Goal: Use online tool/utility: Use online tool/utility

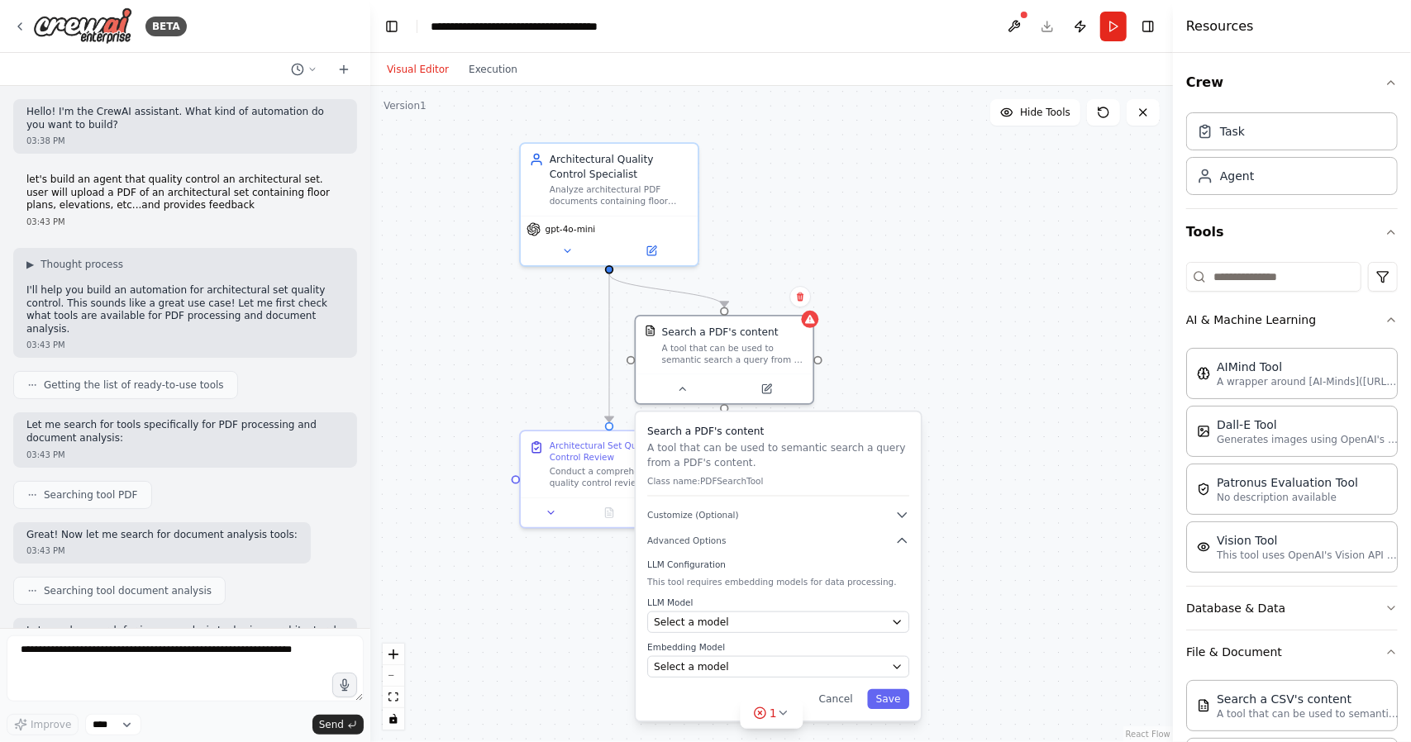
scroll to position [2300, 0]
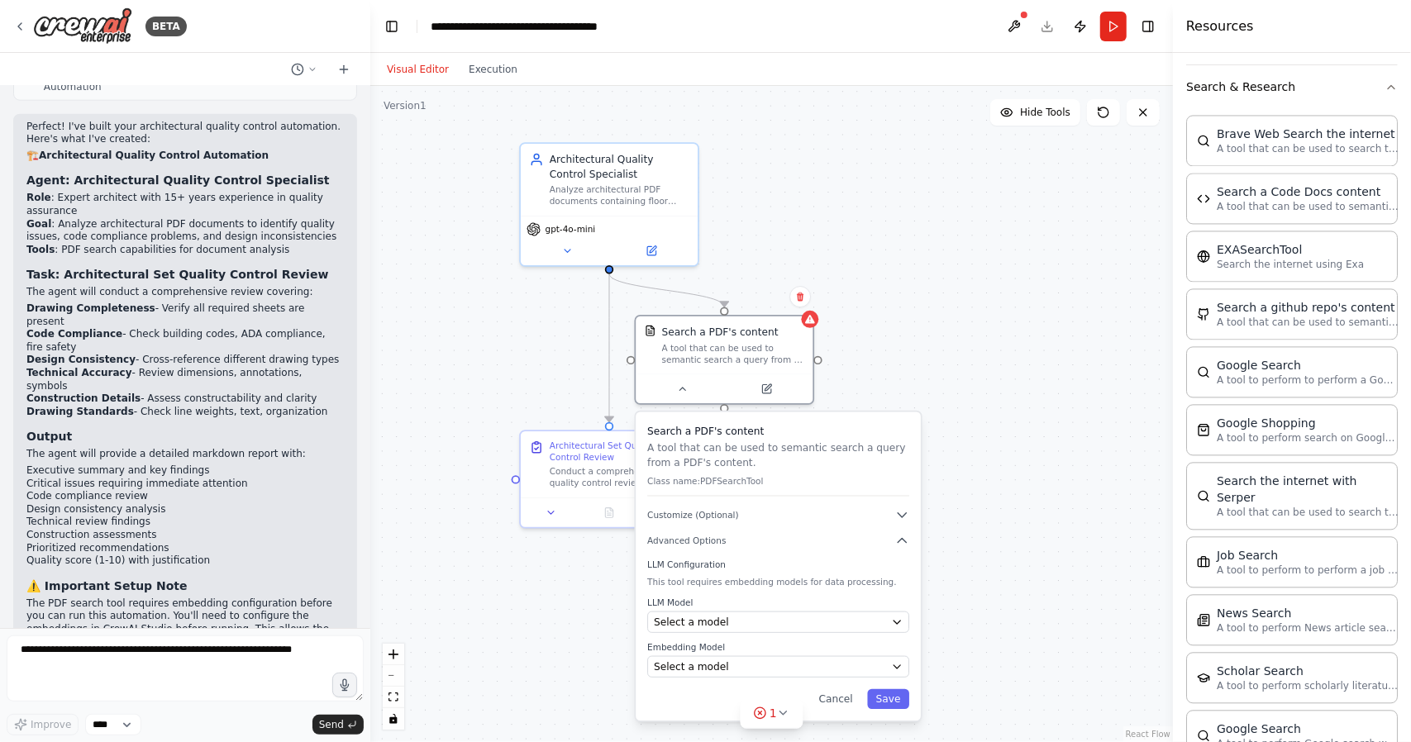
click at [1012, 333] on div ".deletable-edge-delete-btn { width: 20px; height: 20px; border: 0px solid #ffff…" at bounding box center [771, 414] width 803 height 656
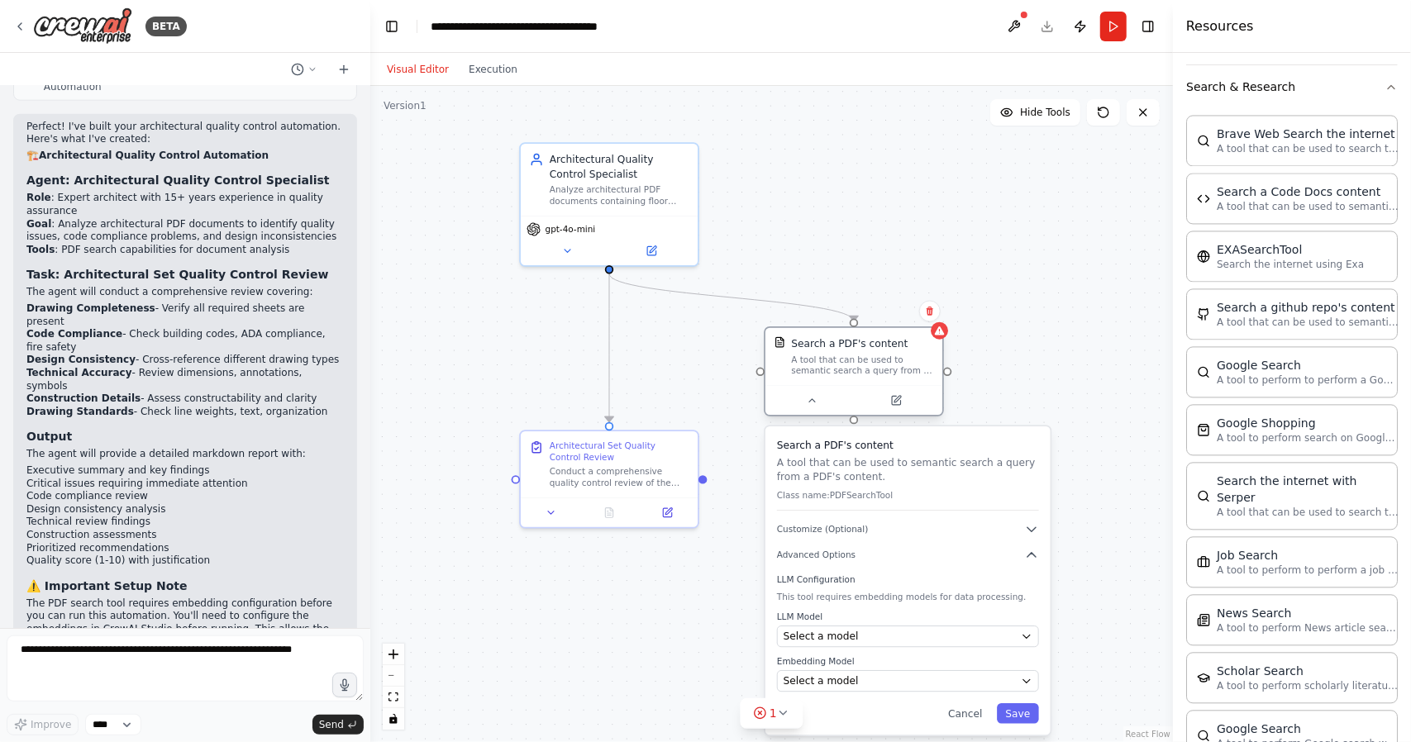
drag, startPoint x: 795, startPoint y: 375, endPoint x: 933, endPoint y: 376, distance: 137.3
click at [933, 376] on div "Search a PDF's content A tool that can be used to semantic search a query from …" at bounding box center [854, 372] width 180 height 90
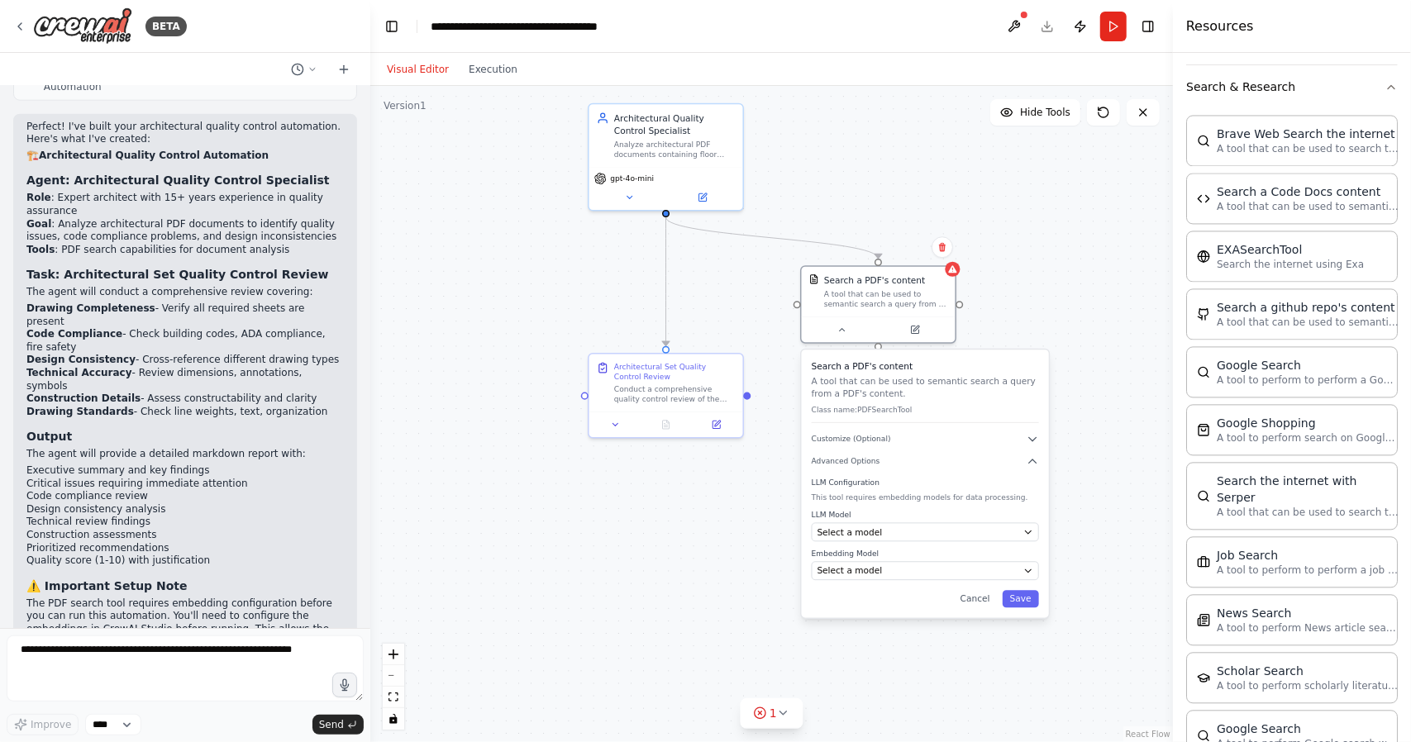
drag, startPoint x: 724, startPoint y: 642, endPoint x: 734, endPoint y: 563, distance: 79.2
click at [734, 563] on div ".deletable-edge-delete-btn { width: 20px; height: 20px; border: 0px solid #ffff…" at bounding box center [771, 414] width 803 height 656
click at [785, 716] on icon at bounding box center [783, 713] width 13 height 13
click at [580, 656] on div ".deletable-edge-delete-btn { width: 20px; height: 20px; border: 0px solid #ffff…" at bounding box center [771, 414] width 803 height 656
click at [686, 566] on div ".deletable-edge-delete-btn { width: 20px; height: 20px; border: 0px solid #ffff…" at bounding box center [771, 414] width 803 height 656
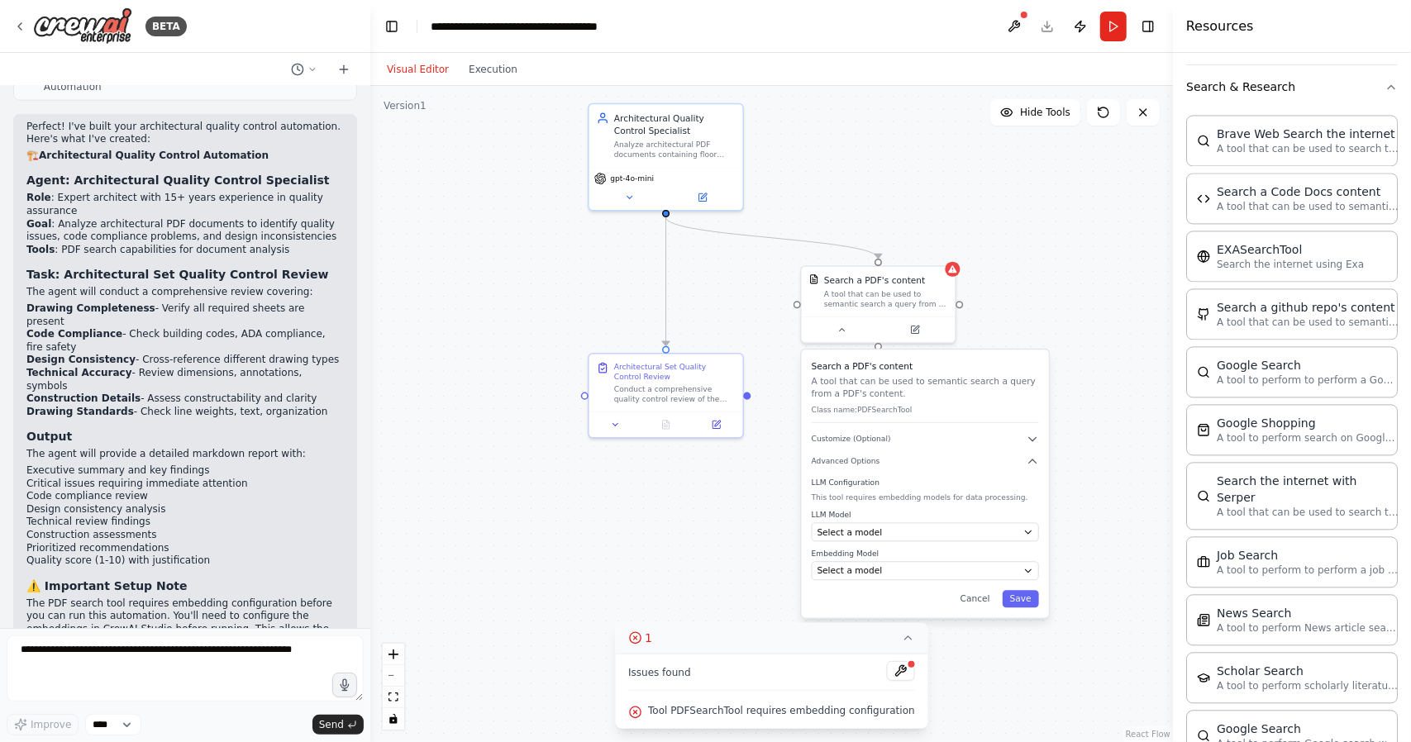
click at [890, 633] on button "1" at bounding box center [771, 638] width 313 height 31
click at [837, 532] on span "Select a model" at bounding box center [850, 532] width 65 height 12
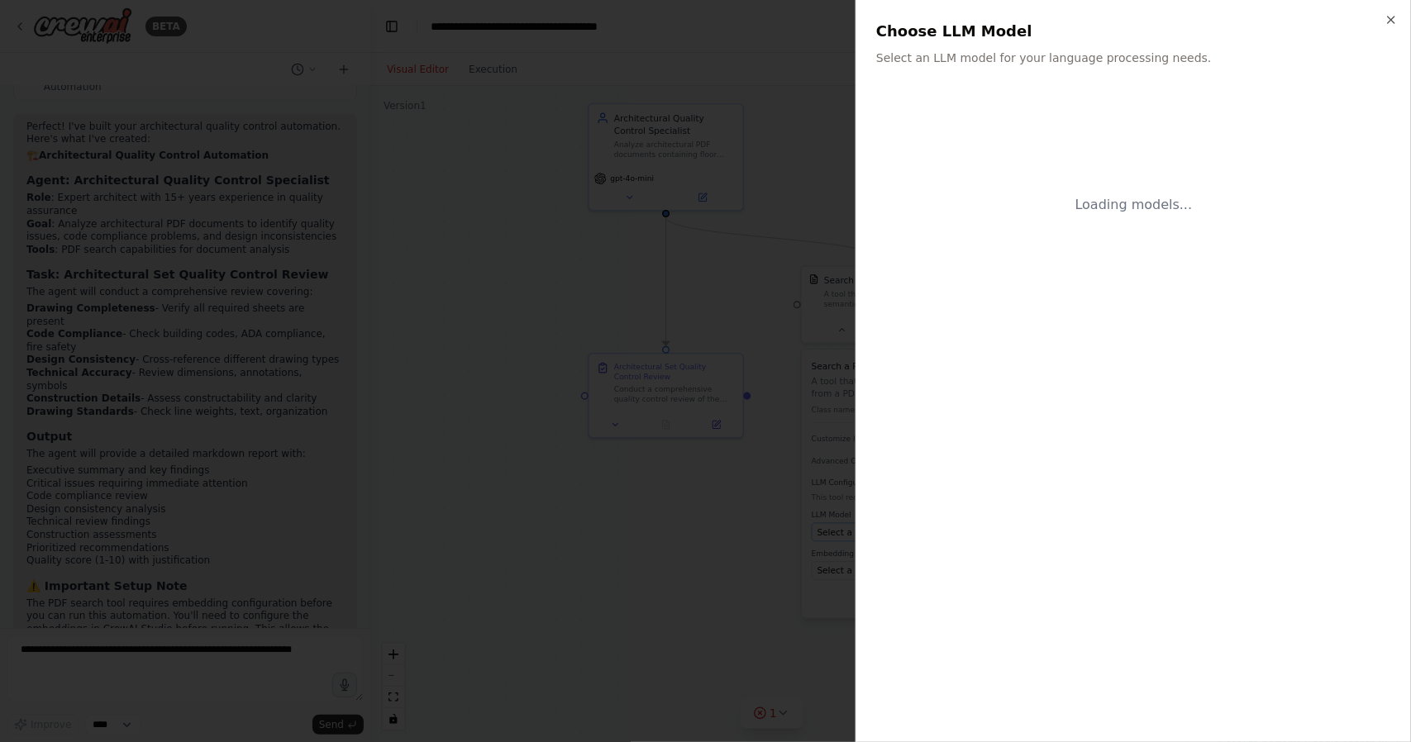
click at [837, 532] on div at bounding box center [705, 371] width 1411 height 742
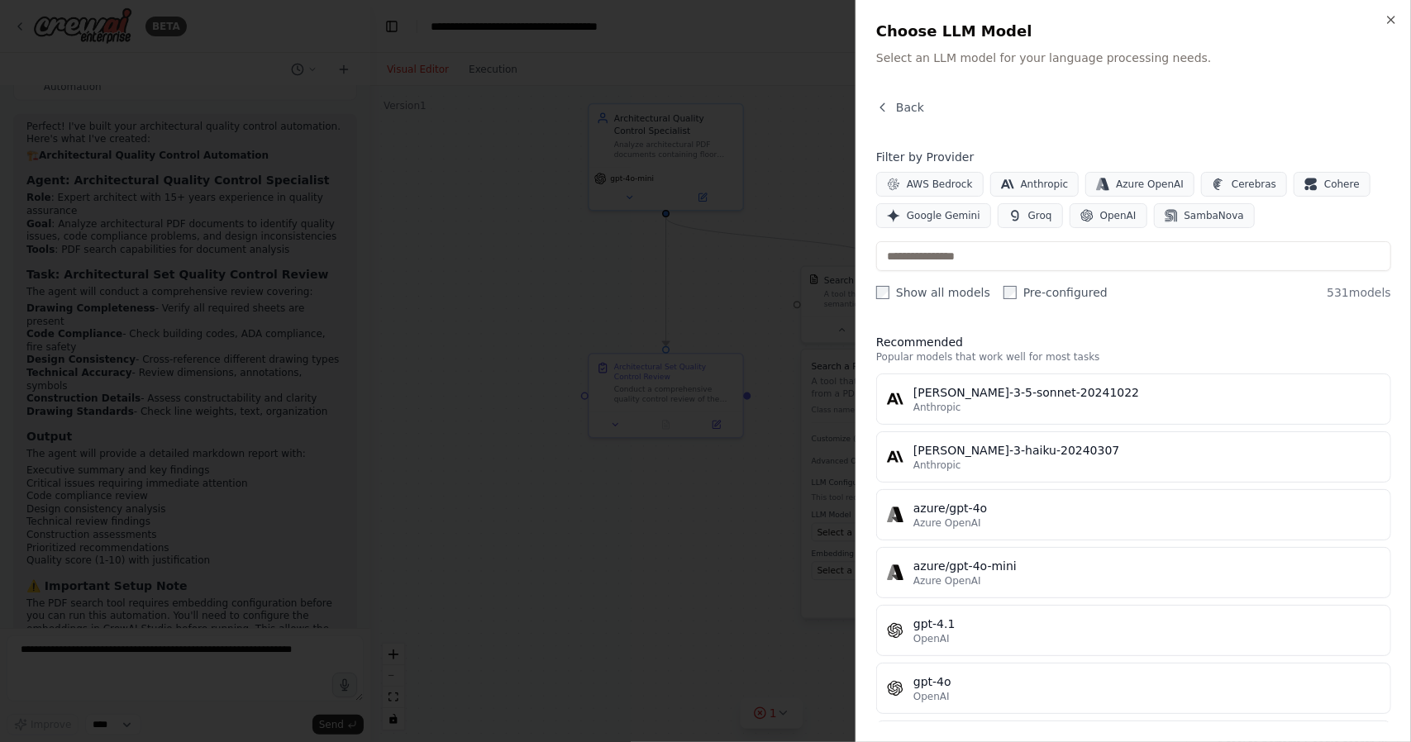
click at [656, 569] on div at bounding box center [705, 371] width 1411 height 742
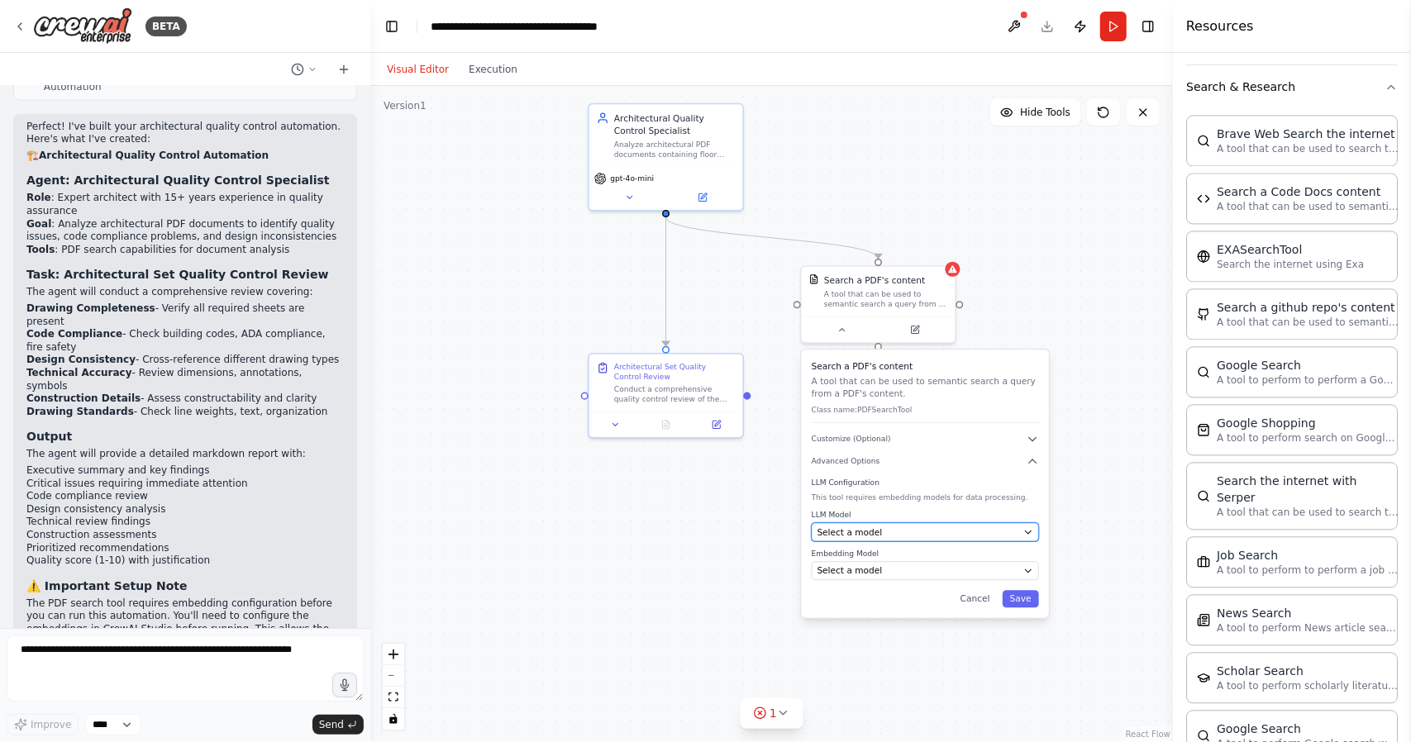
click at [850, 528] on span "Select a model" at bounding box center [850, 532] width 65 height 12
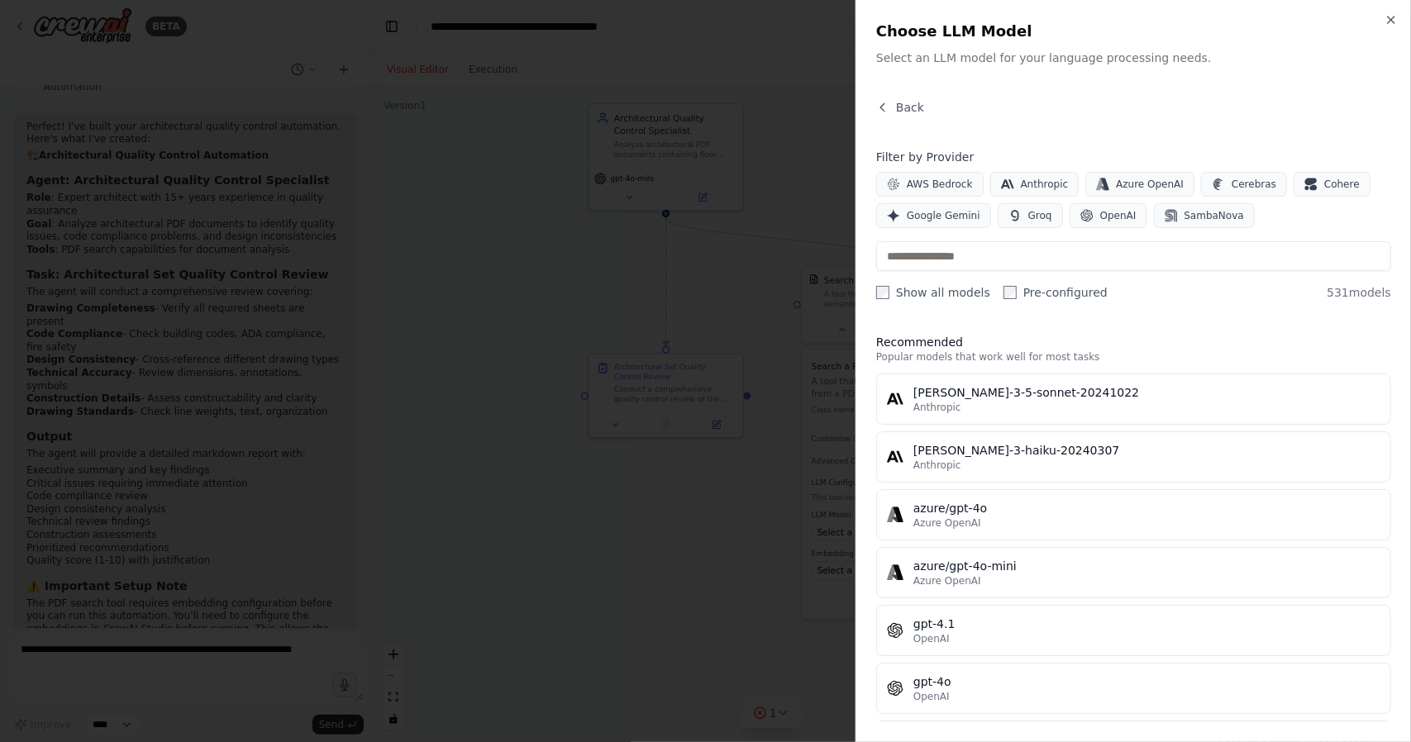
click at [719, 557] on div at bounding box center [705, 371] width 1411 height 742
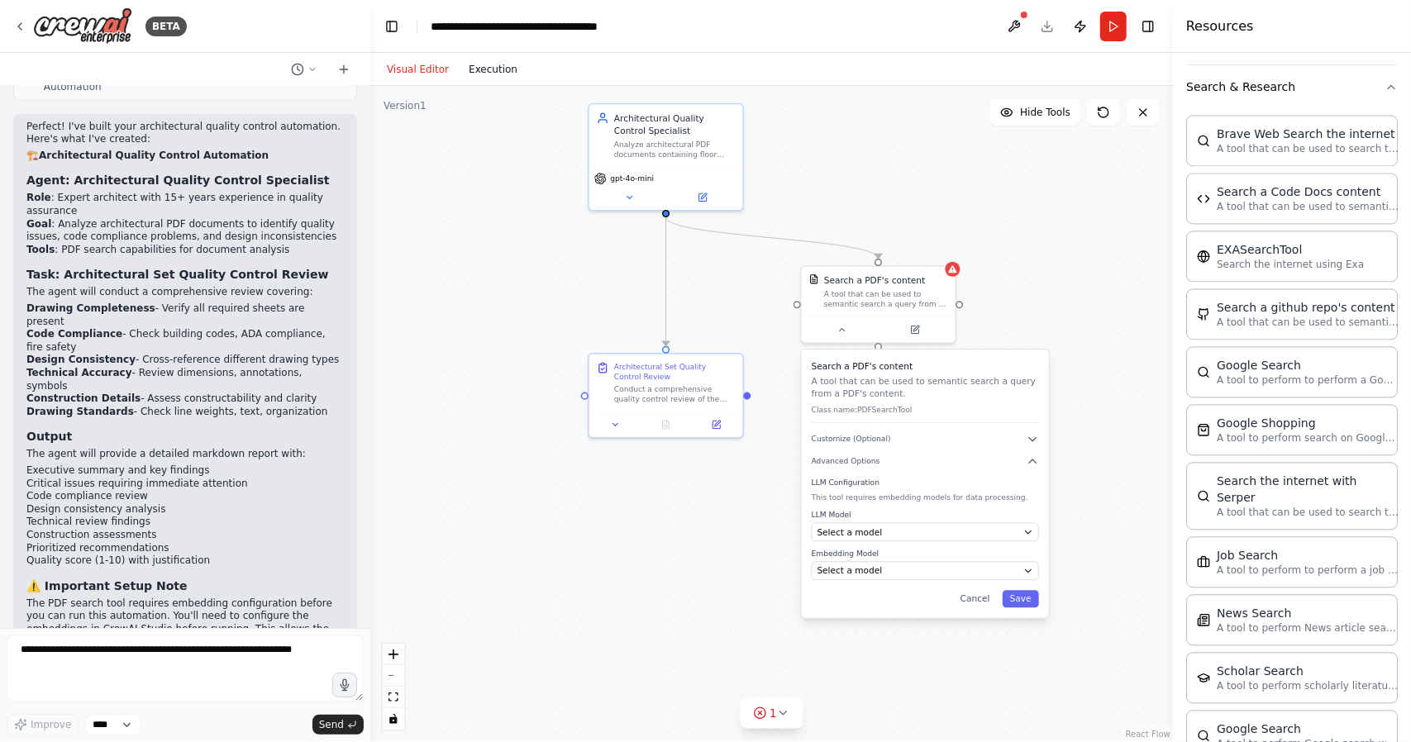
click at [488, 76] on button "Execution" at bounding box center [493, 70] width 69 height 20
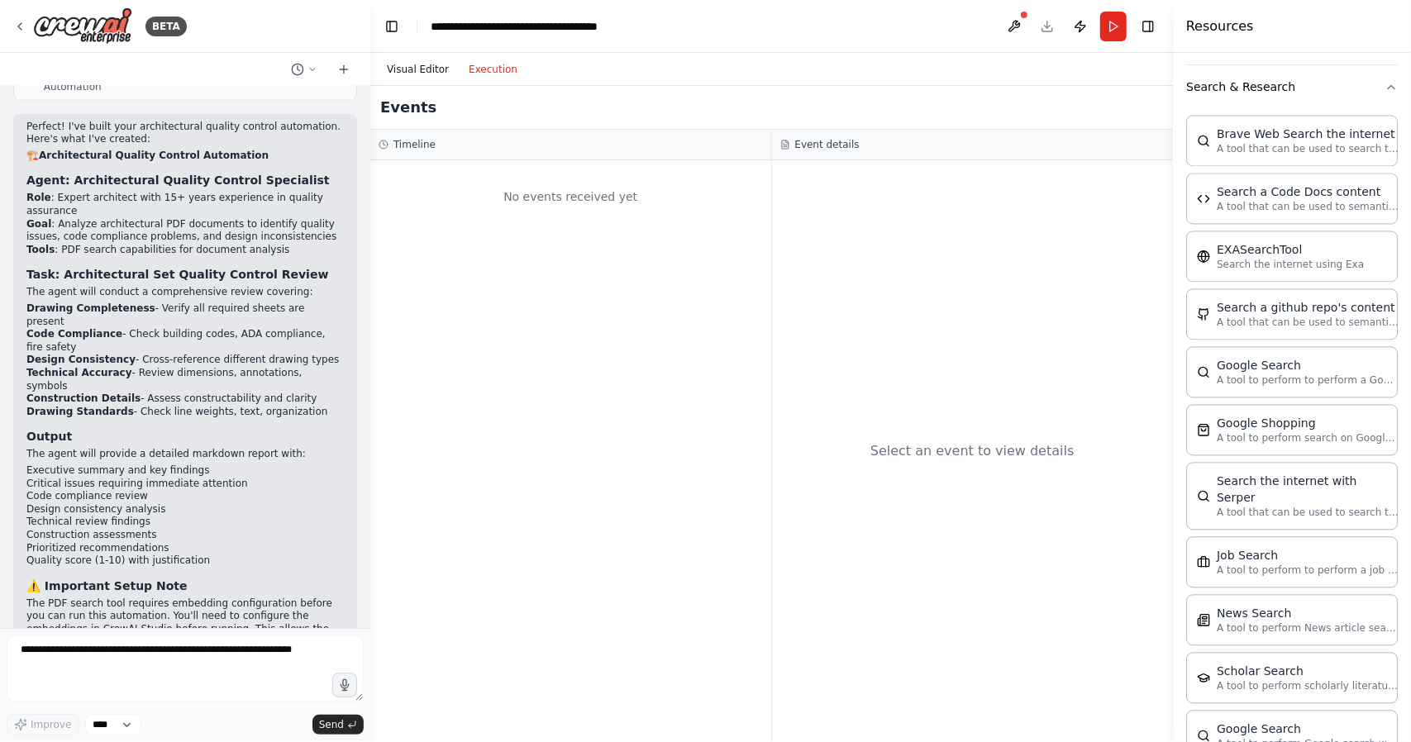
click at [394, 65] on button "Visual Editor" at bounding box center [418, 70] width 82 height 20
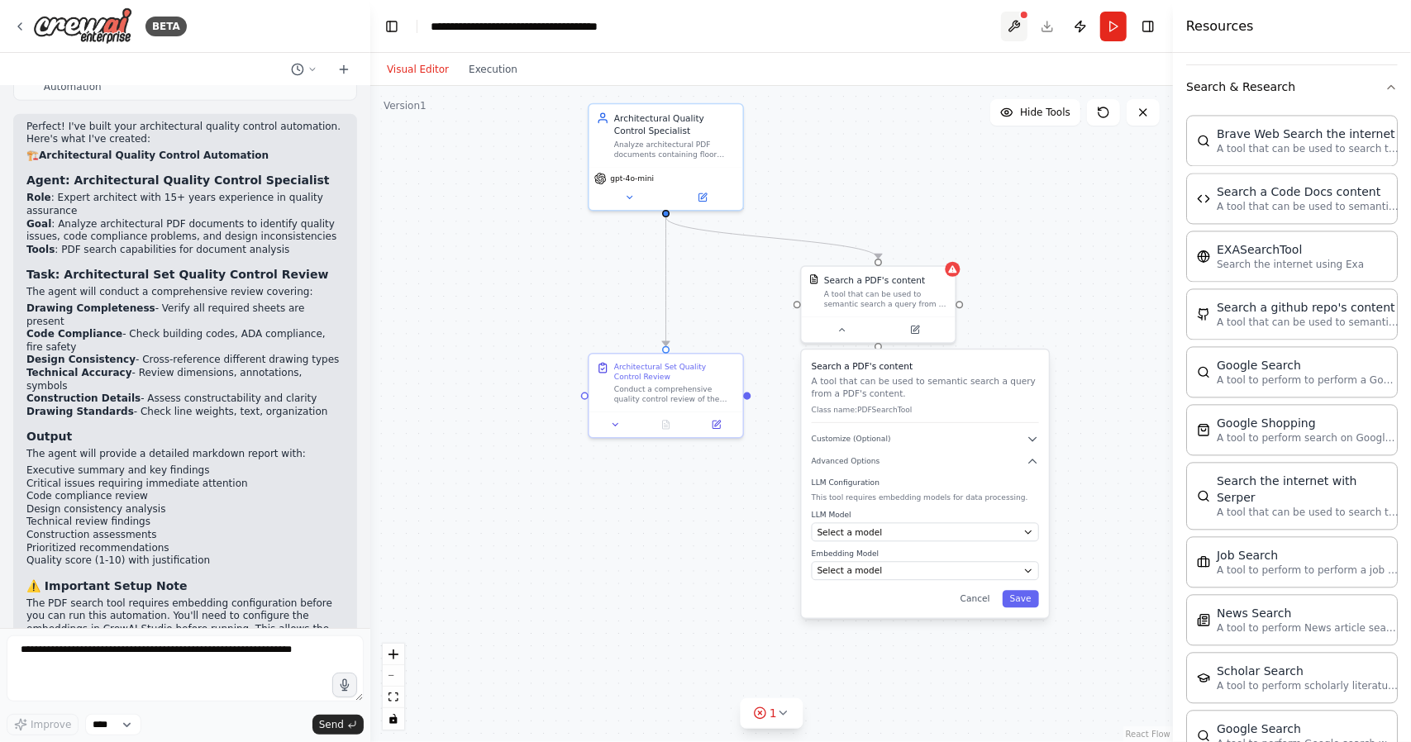
click at [1011, 26] on button at bounding box center [1014, 27] width 26 height 30
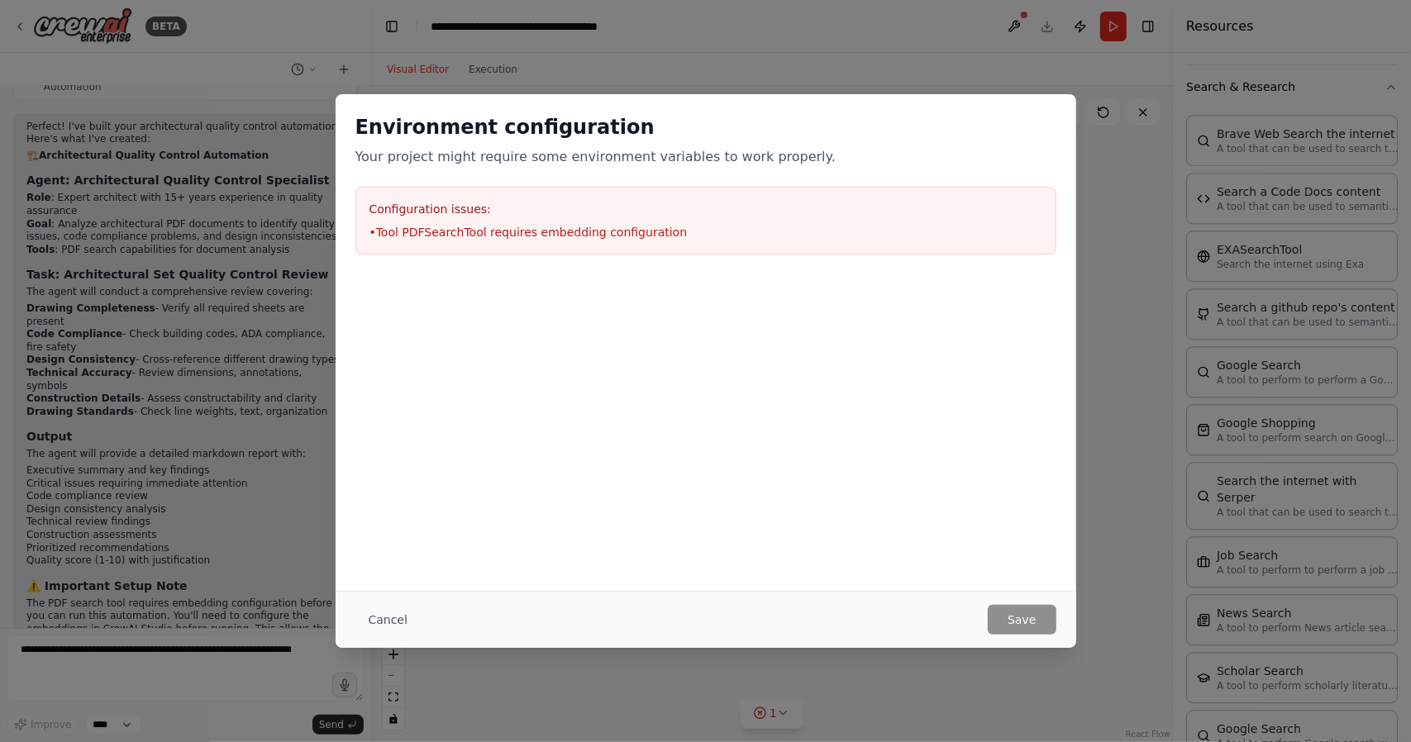
click at [971, 40] on div "Environment configuration Your project might require some environment variables…" at bounding box center [705, 371] width 1411 height 742
click at [367, 613] on button "Cancel" at bounding box center [388, 620] width 65 height 30
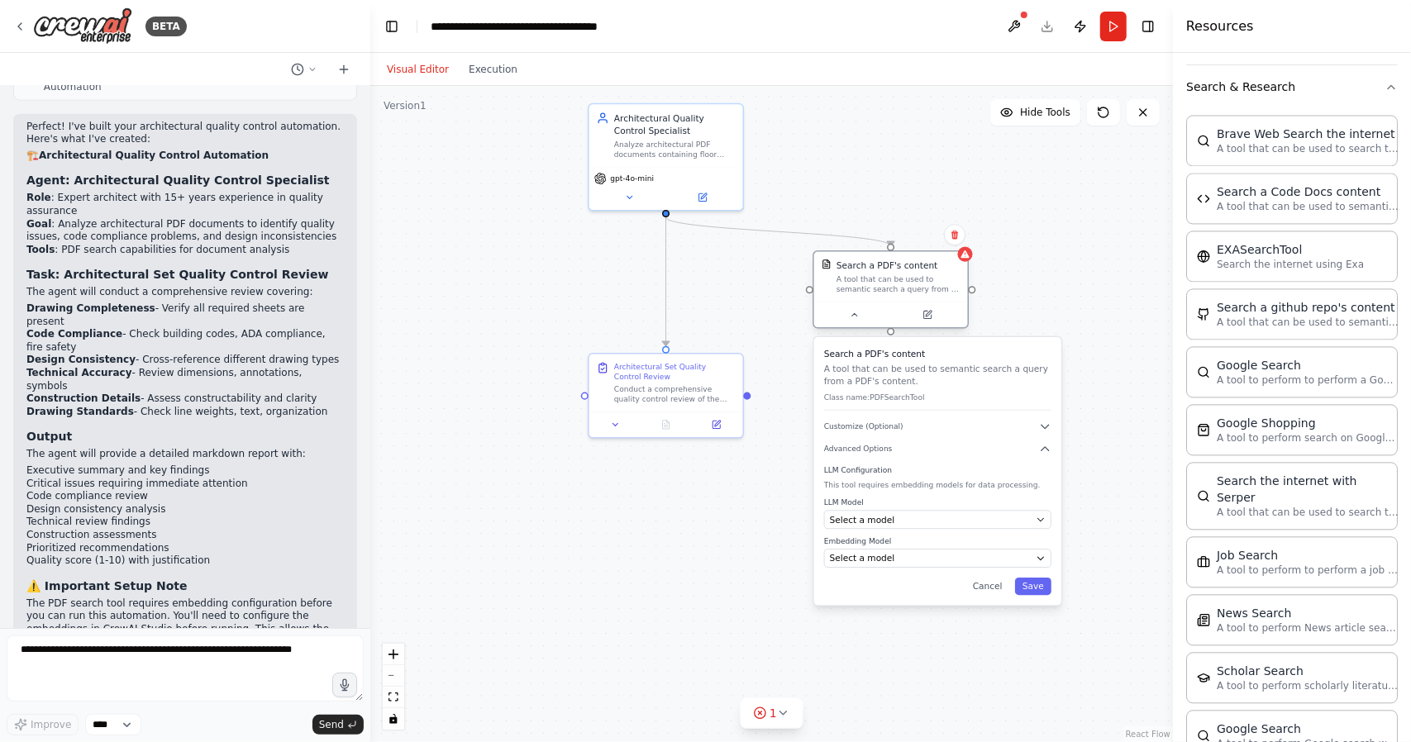
drag, startPoint x: 877, startPoint y: 305, endPoint x: 895, endPoint y: 290, distance: 22.9
click at [895, 290] on div "A tool that can be used to semantic search a query from a PDF's content." at bounding box center [899, 285] width 124 height 20
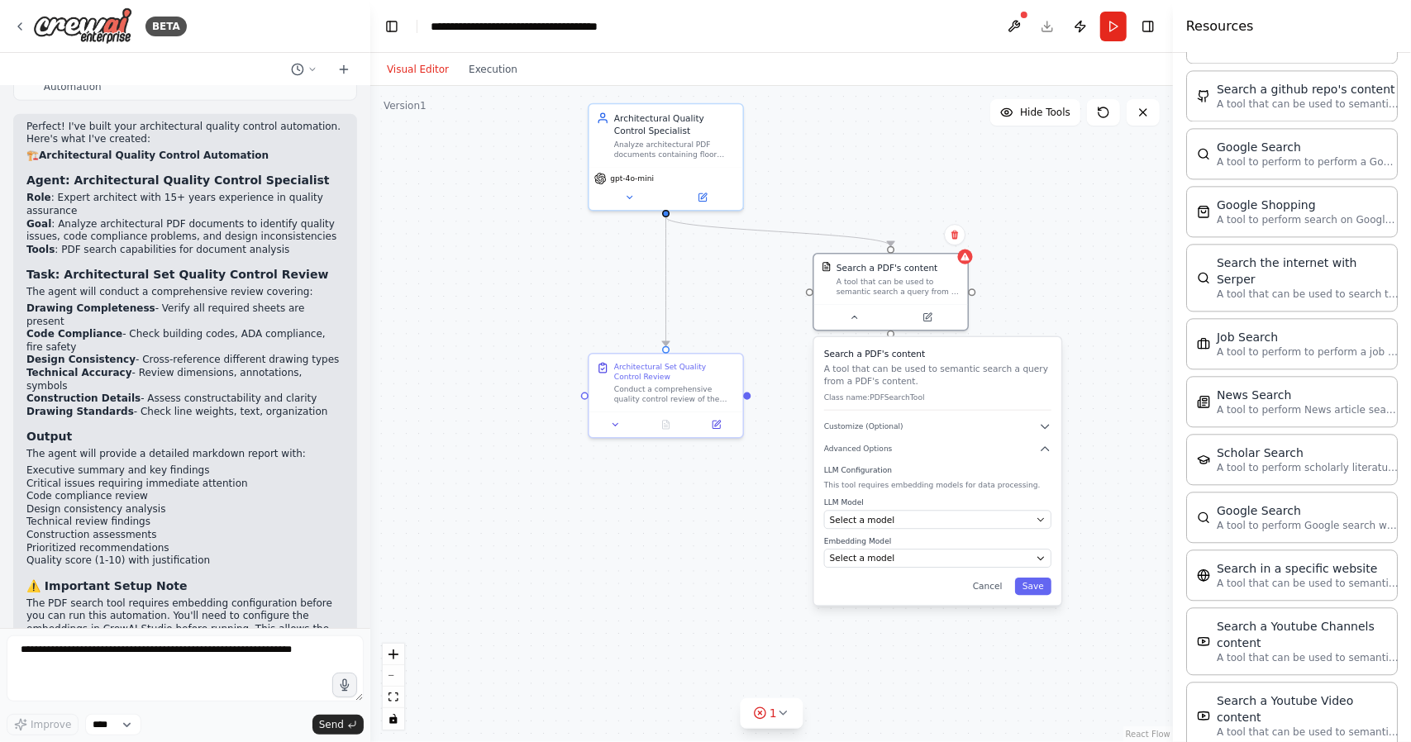
scroll to position [2528, 0]
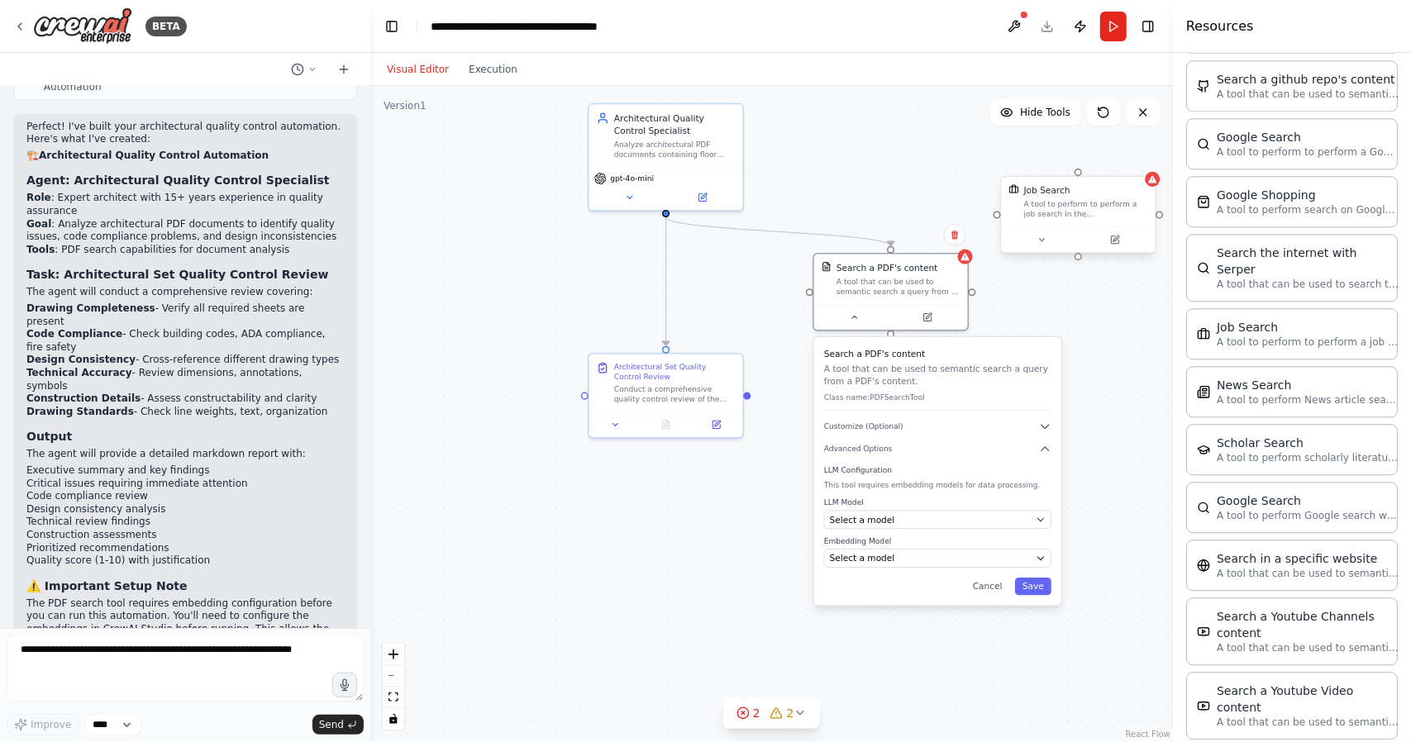
click at [1072, 217] on div "A tool to perform to perform a job search in the [GEOGRAPHIC_DATA] with a searc…" at bounding box center [1086, 209] width 124 height 20
click at [184, 642] on textarea at bounding box center [185, 669] width 357 height 66
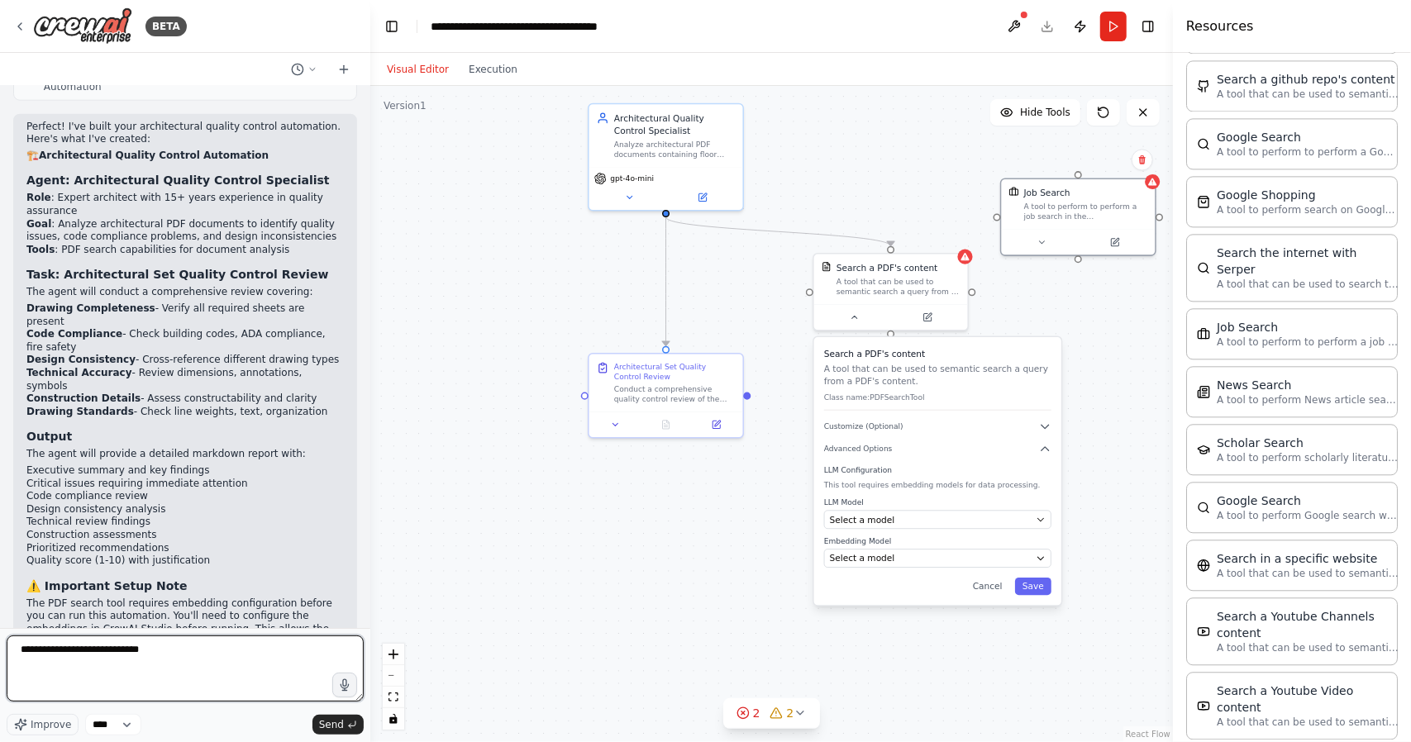
type textarea "**********"
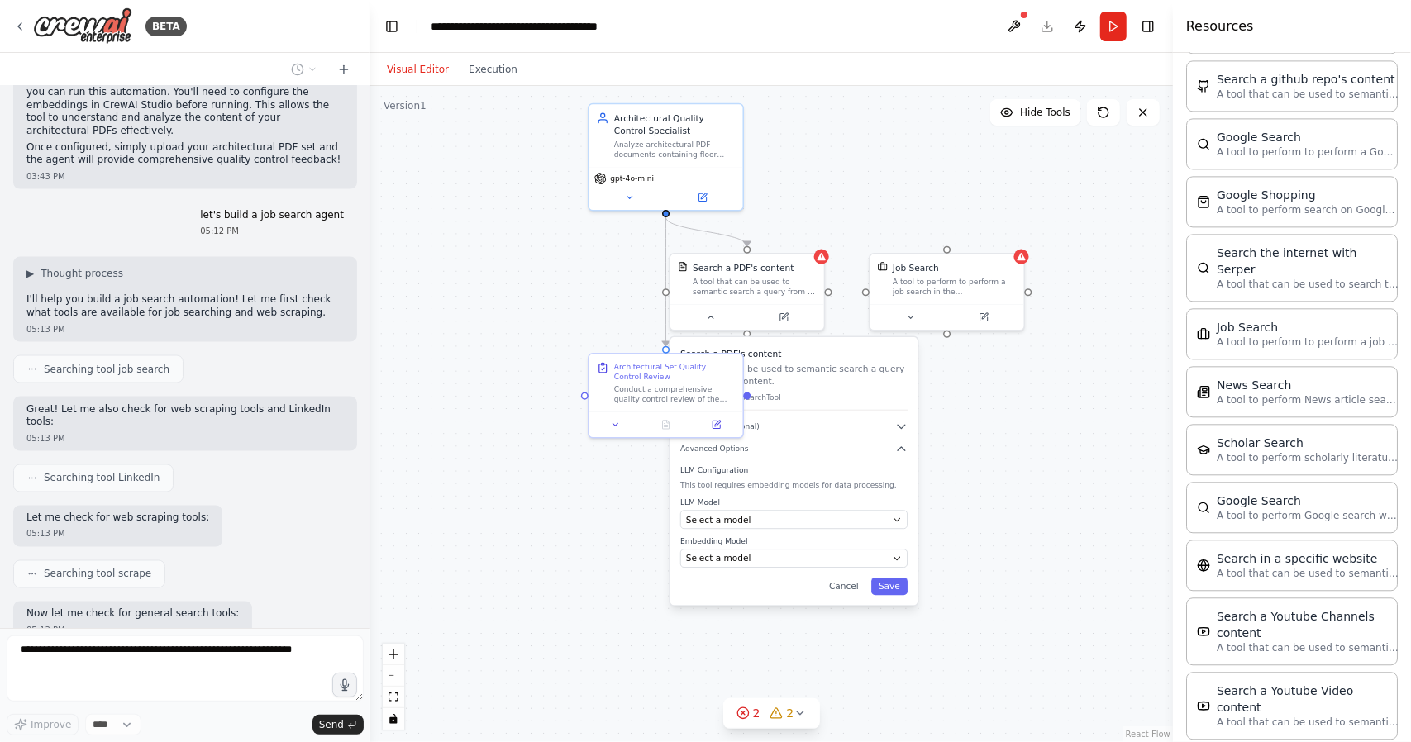
scroll to position [2548, 0]
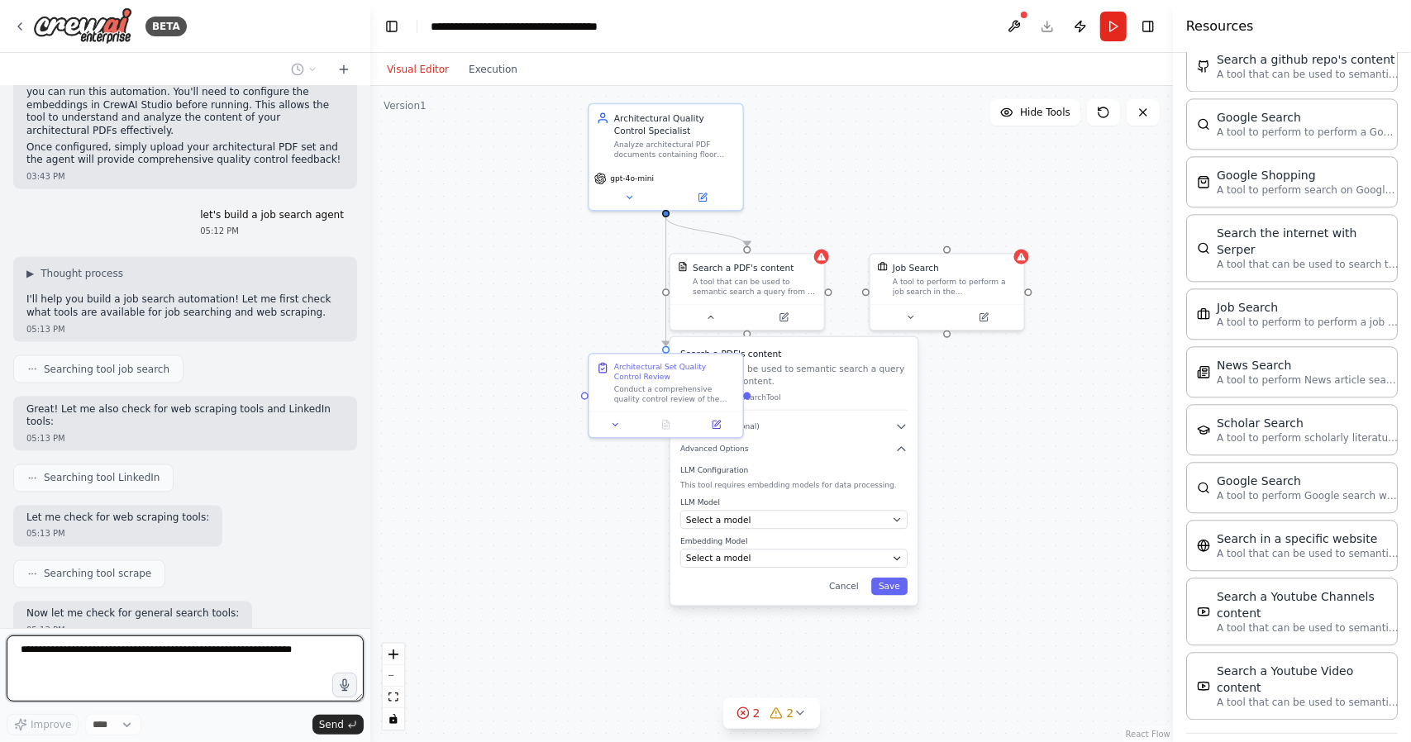
click at [1274, 734] on button "Web Scraping & Browsing" at bounding box center [1292, 755] width 212 height 43
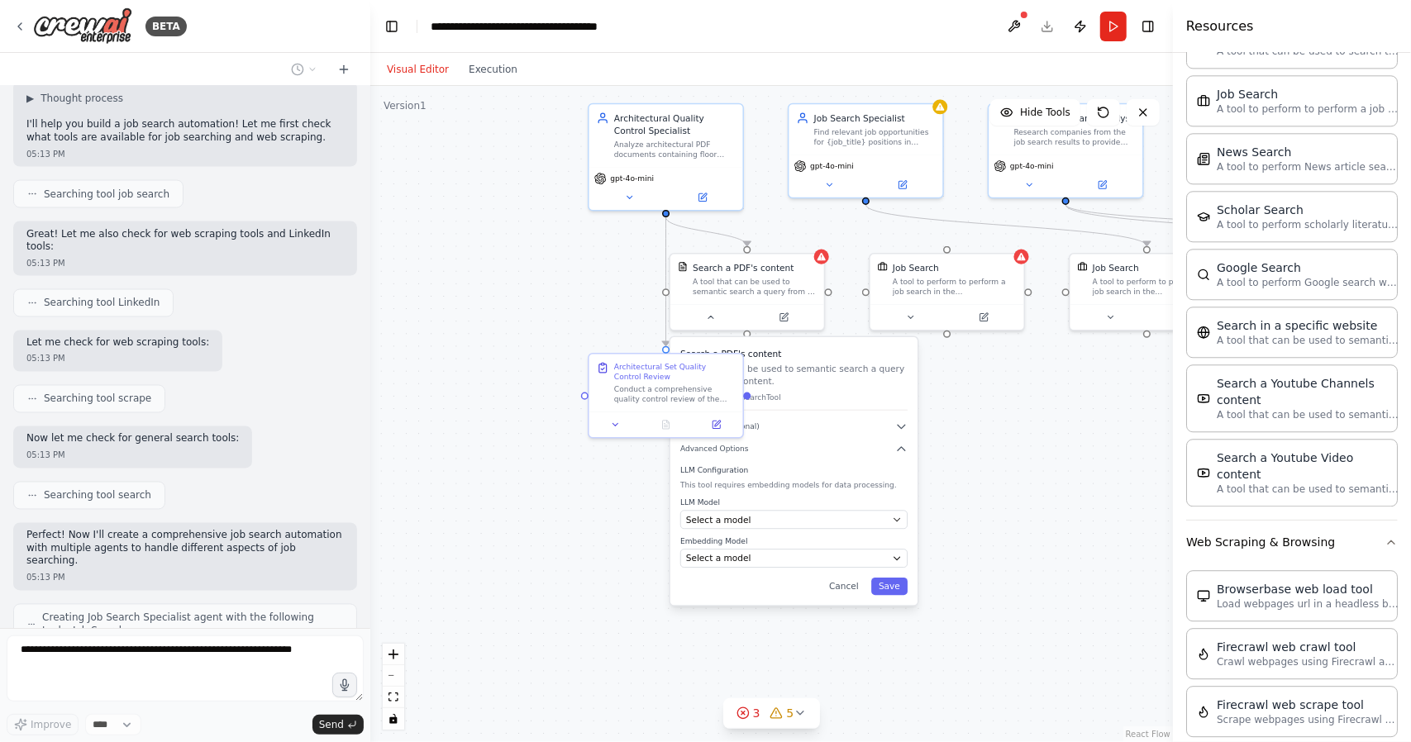
scroll to position [2737, 0]
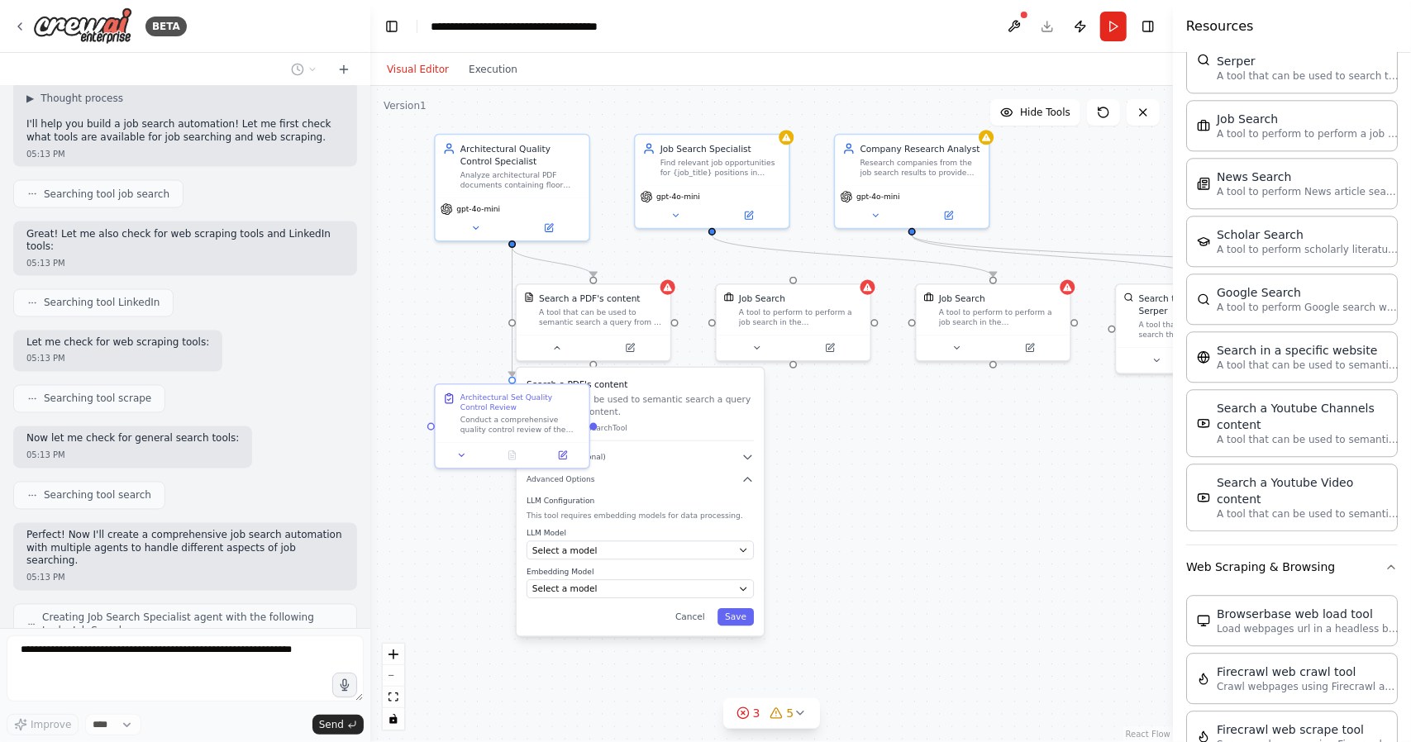
drag, startPoint x: 1043, startPoint y: 494, endPoint x: 854, endPoint y: 542, distance: 195.3
click at [854, 542] on div ".deletable-edge-delete-btn { width: 20px; height: 20px; border: 0px solid #ffff…" at bounding box center [771, 414] width 803 height 656
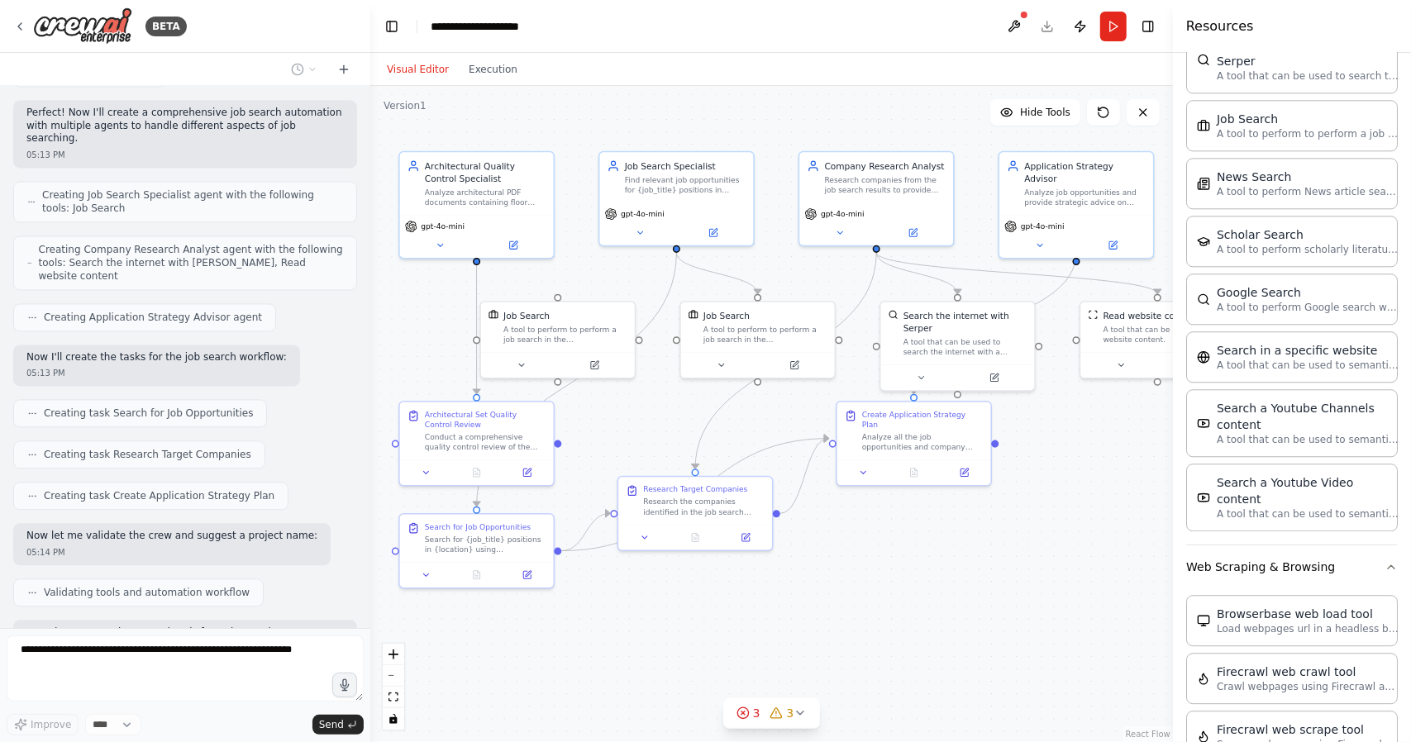
scroll to position [2379, 0]
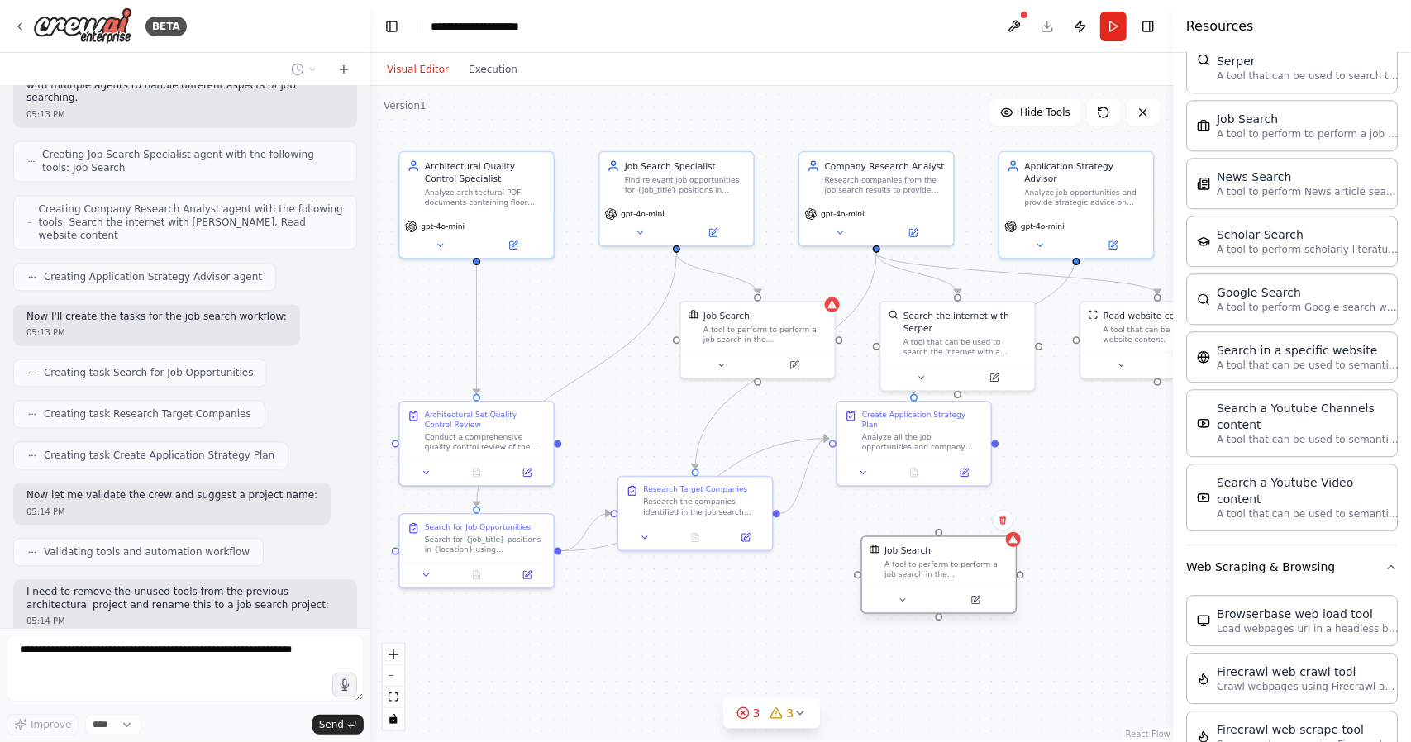
drag, startPoint x: 556, startPoint y: 328, endPoint x: 933, endPoint y: 569, distance: 446.6
click at [933, 569] on div "A tool to perform to perform a job search in the [GEOGRAPHIC_DATA] with a searc…" at bounding box center [947, 570] width 124 height 20
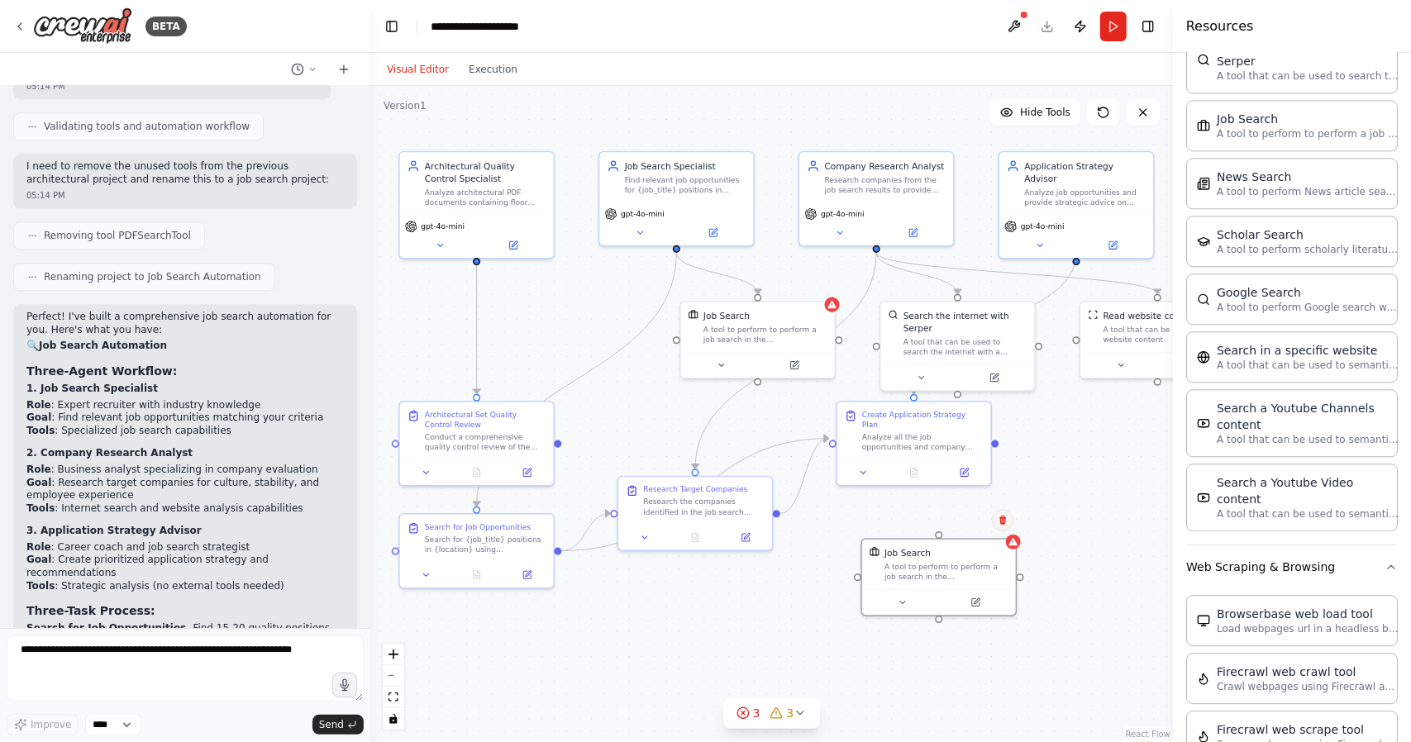
click at [1002, 518] on icon at bounding box center [1003, 520] width 7 height 9
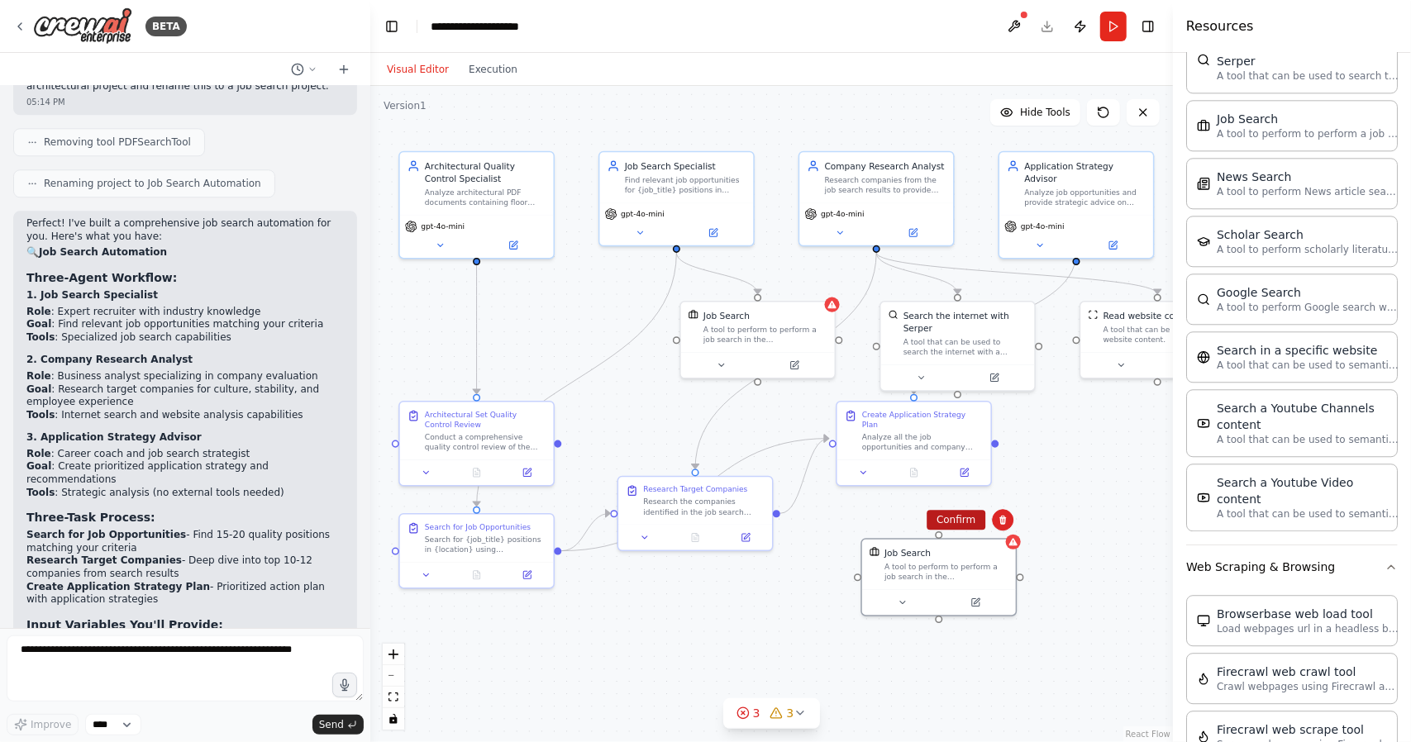
click at [967, 522] on button "Confirm" at bounding box center [956, 520] width 59 height 20
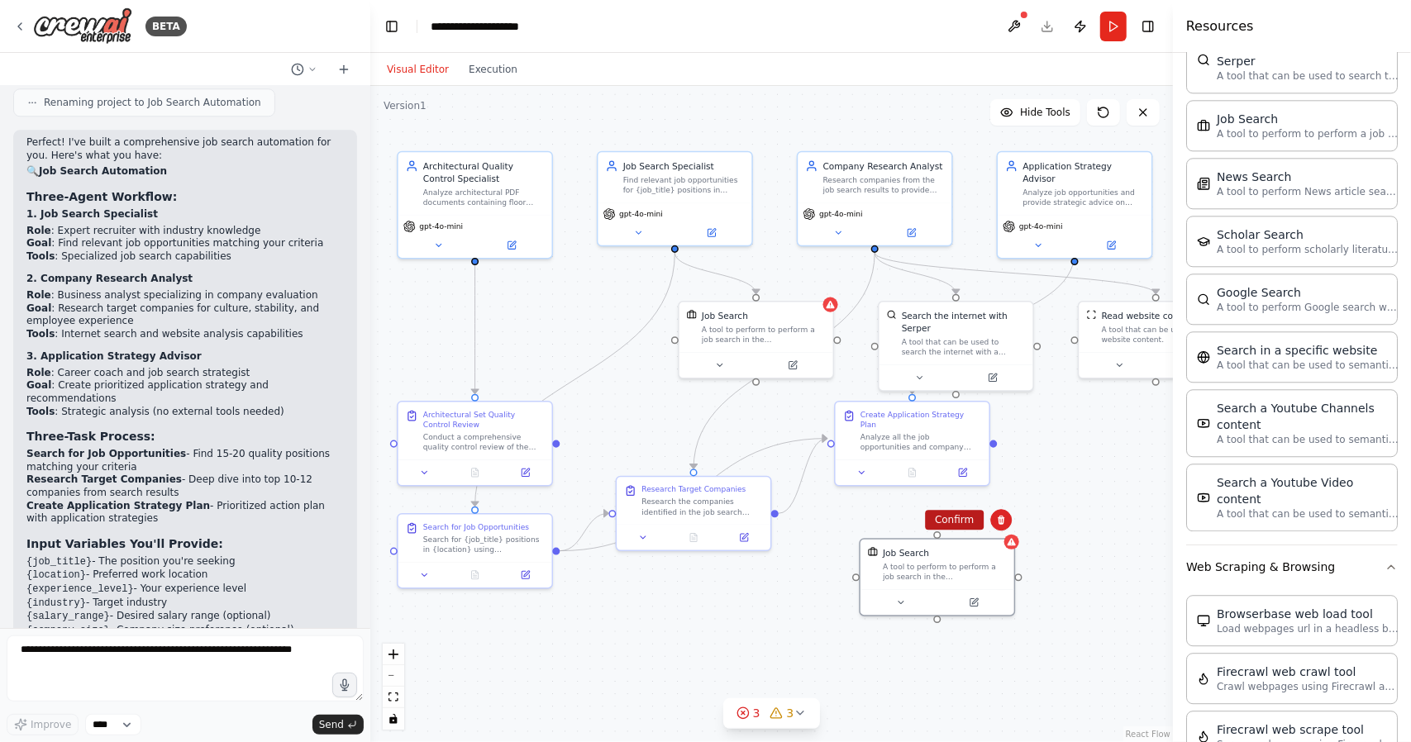
click at [948, 522] on button "Confirm" at bounding box center [954, 520] width 59 height 20
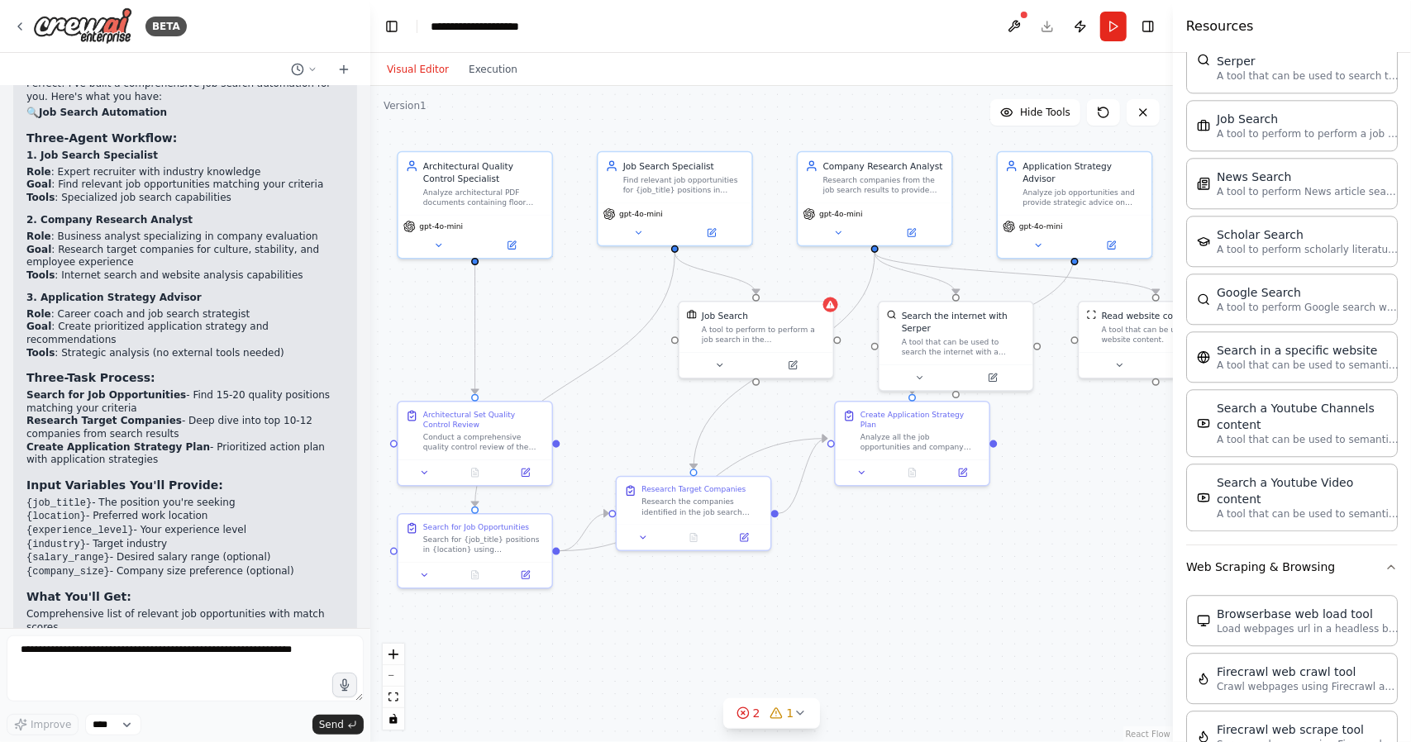
scroll to position [3051, 0]
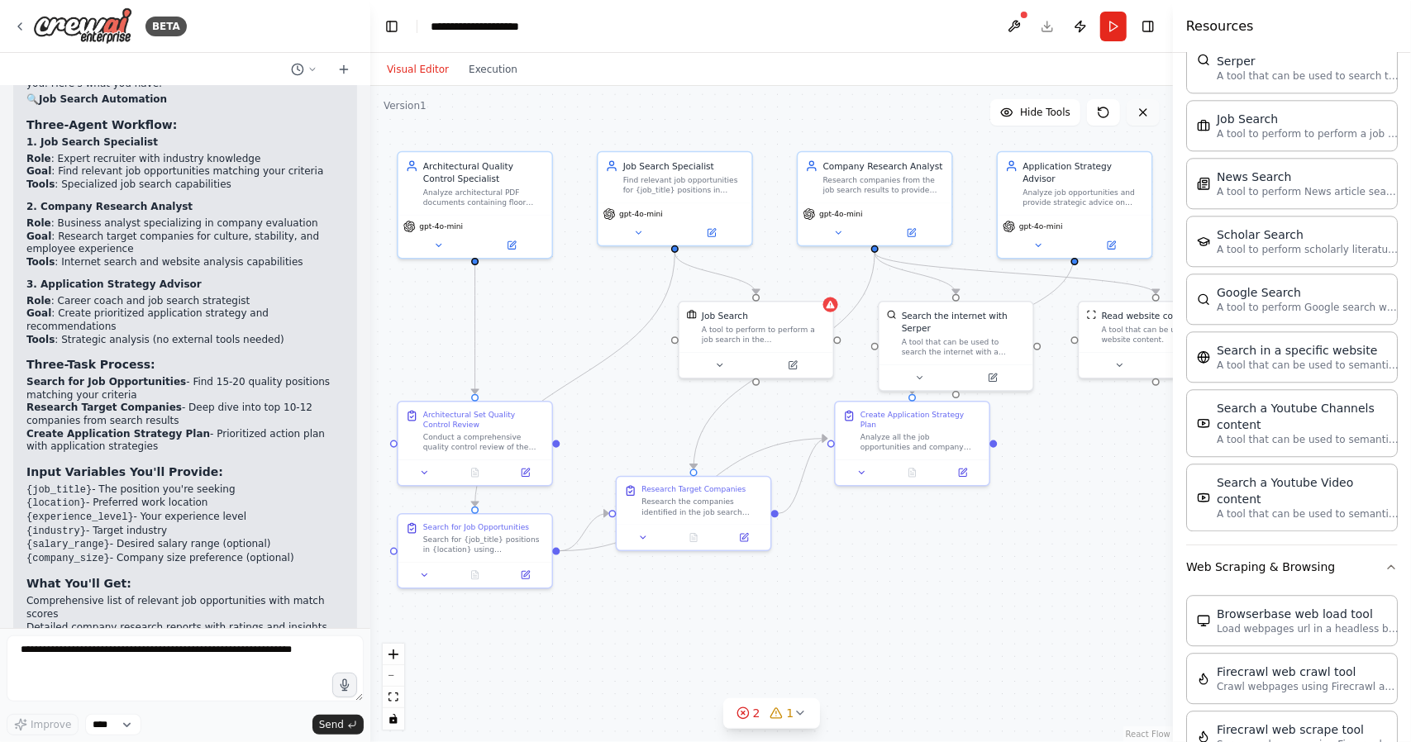
click at [1147, 121] on button at bounding box center [1143, 112] width 33 height 26
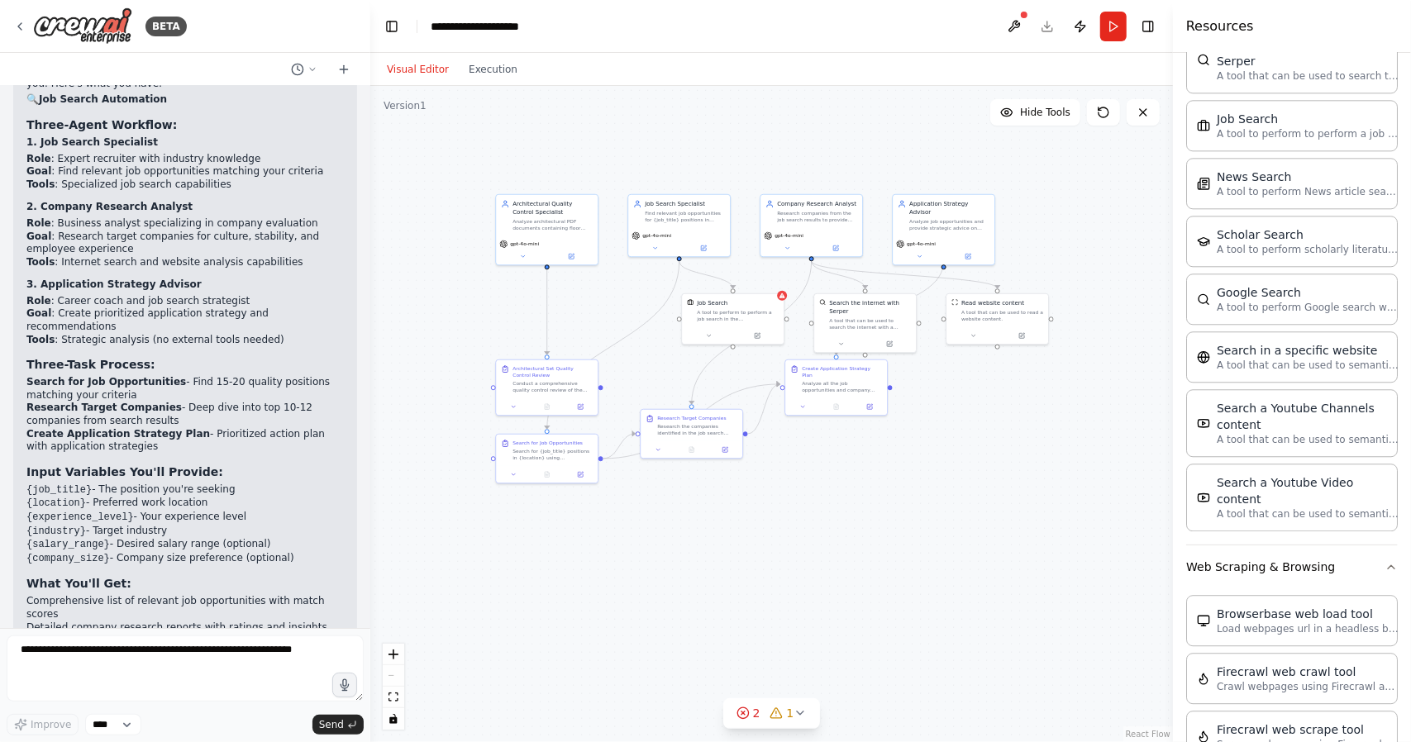
drag, startPoint x: 995, startPoint y: 411, endPoint x: 981, endPoint y: 453, distance: 44.2
click at [1086, 553] on div ".deletable-edge-delete-btn { width: 20px; height: 20px; border: 0px solid #ffff…" at bounding box center [771, 414] width 803 height 656
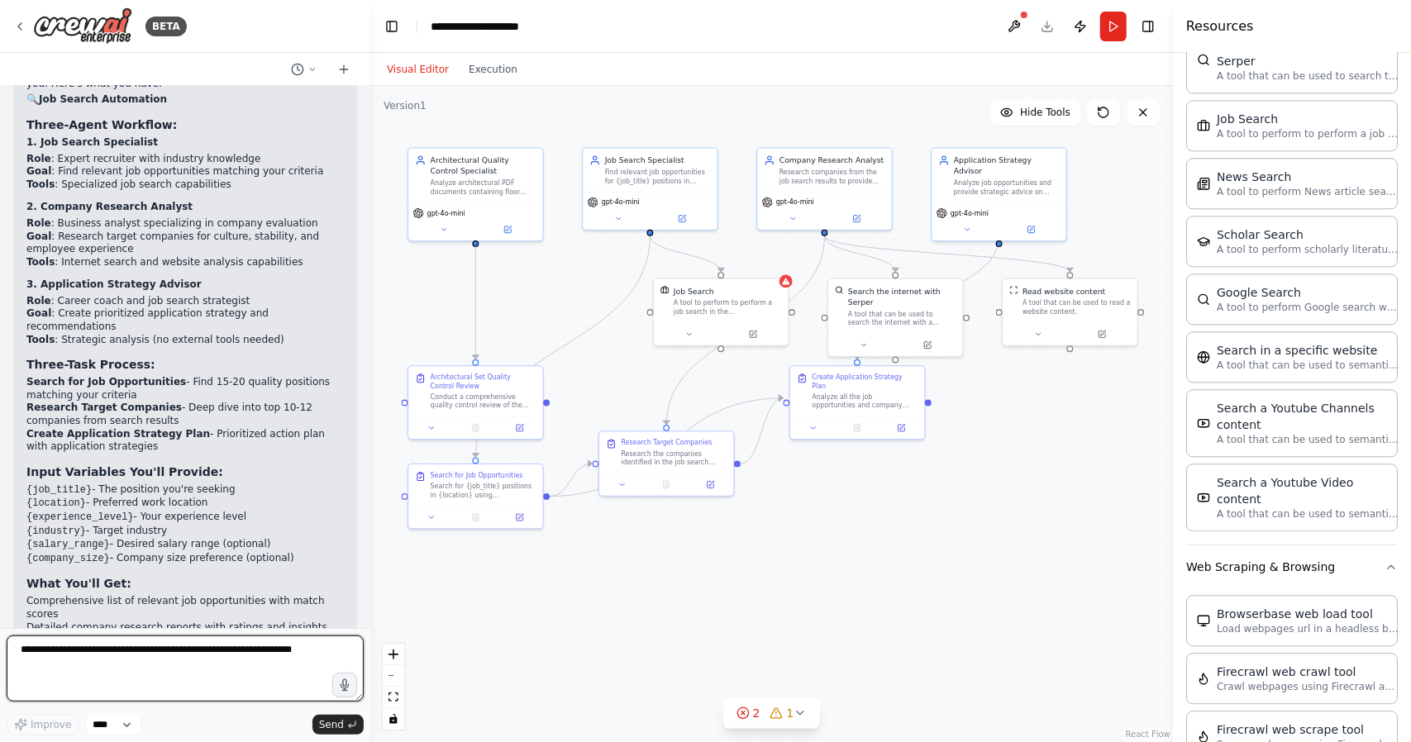
click at [119, 659] on textarea at bounding box center [185, 669] width 357 height 66
type textarea "**********"
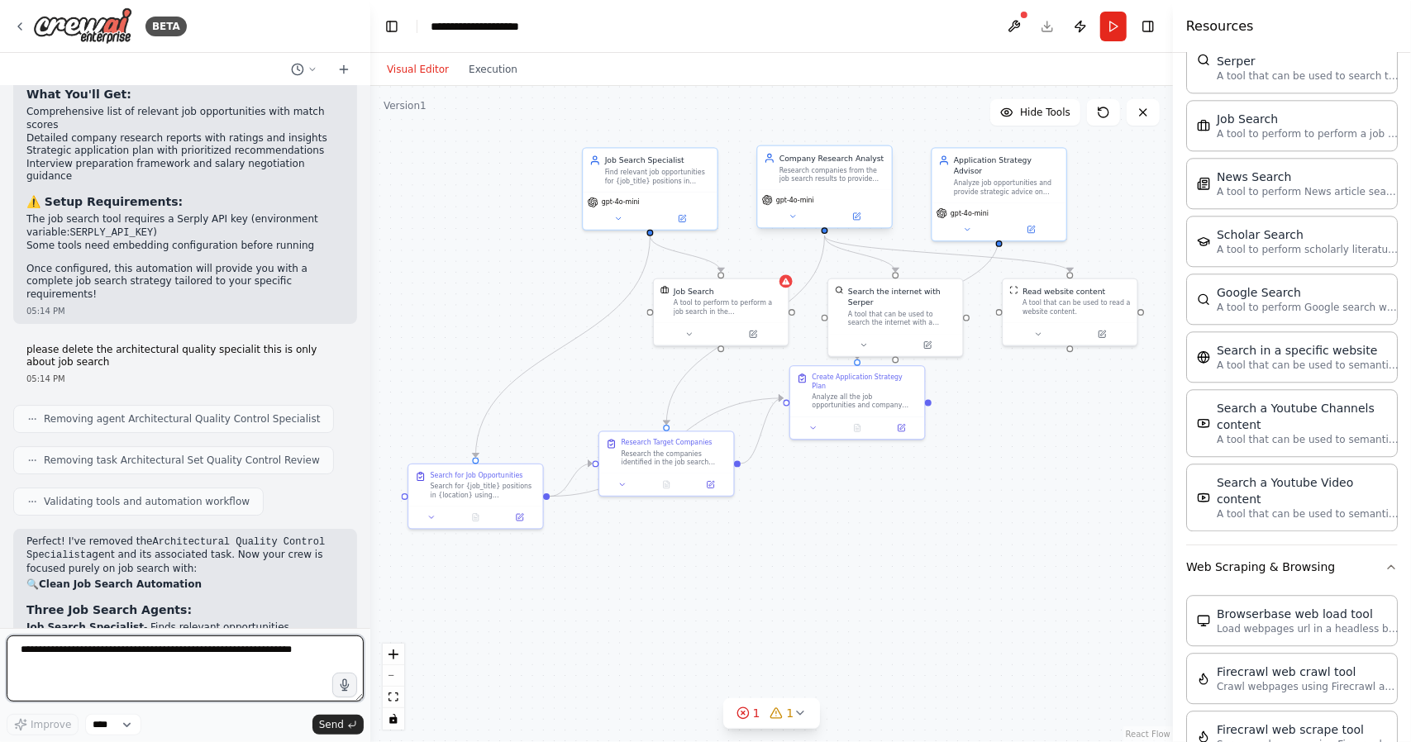
scroll to position [3554, 0]
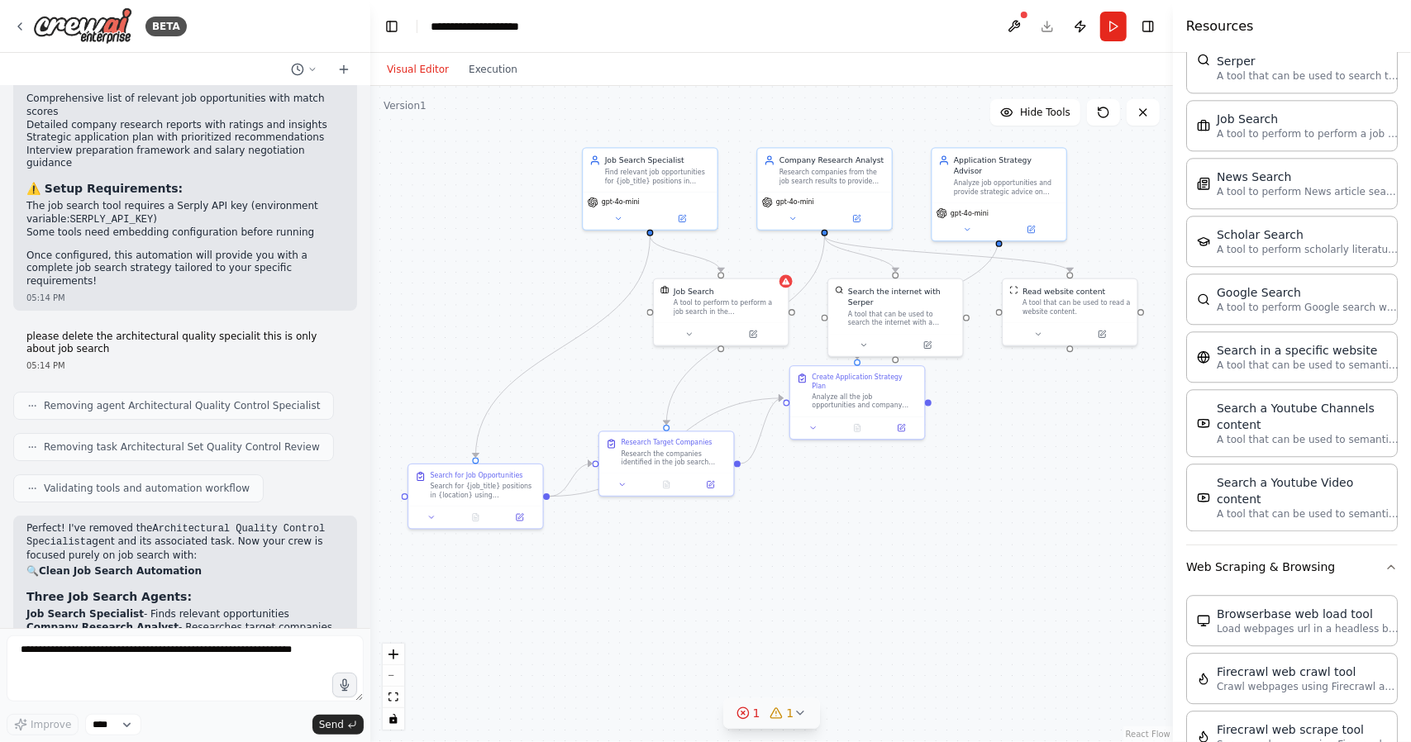
click at [750, 714] on icon at bounding box center [743, 713] width 13 height 13
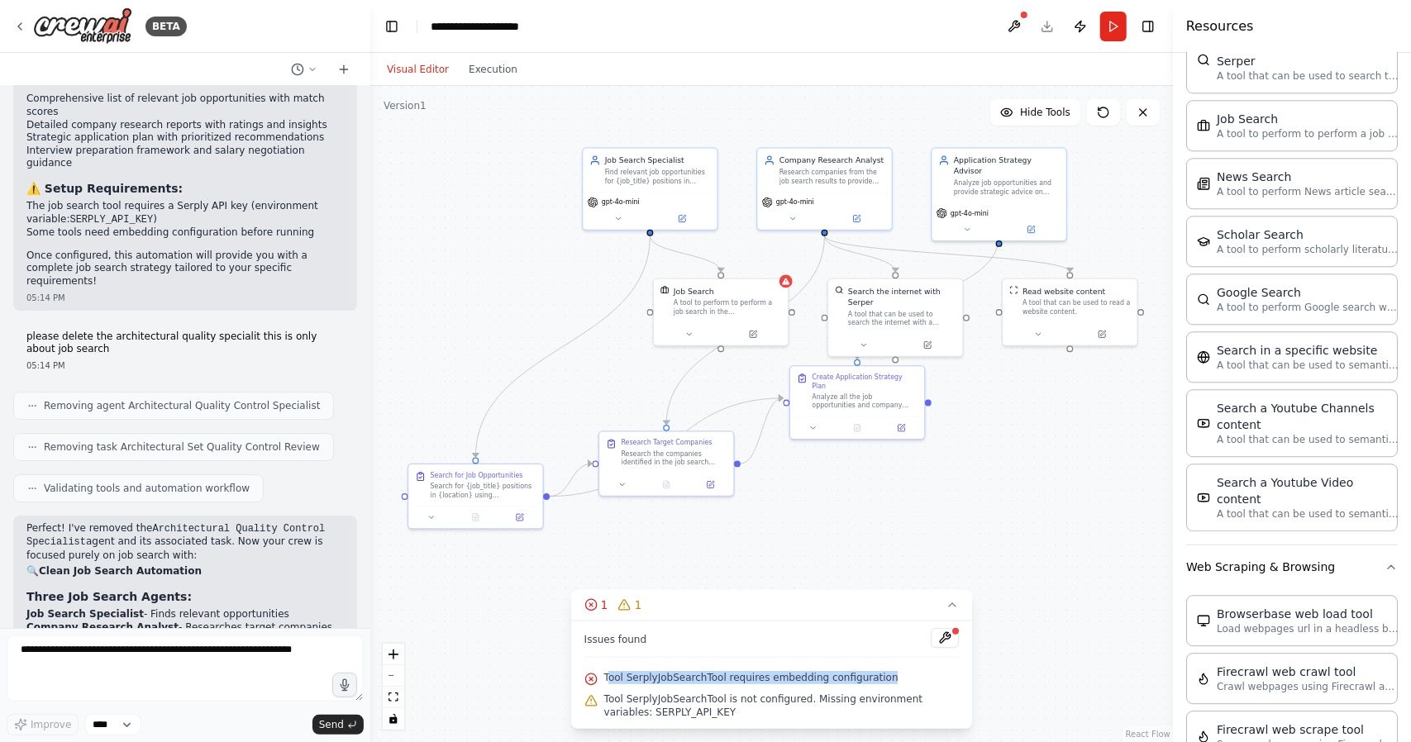
drag, startPoint x: 607, startPoint y: 676, endPoint x: 869, endPoint y: 678, distance: 262.1
click at [869, 678] on div "Tool SerplyJobSearchTool requires embedding configuration" at bounding box center [772, 678] width 375 height 21
click at [867, 576] on div ".deletable-edge-delete-btn { width: 20px; height: 20px; border: 0px solid #ffff…" at bounding box center [771, 414] width 803 height 656
click at [747, 301] on div "A tool to perform to perform a job search in the [GEOGRAPHIC_DATA] with a searc…" at bounding box center [728, 305] width 108 height 17
click at [785, 287] on div "Job Search A tool to perform to perform a job search in the [GEOGRAPHIC_DATA] w…" at bounding box center [721, 299] width 134 height 44
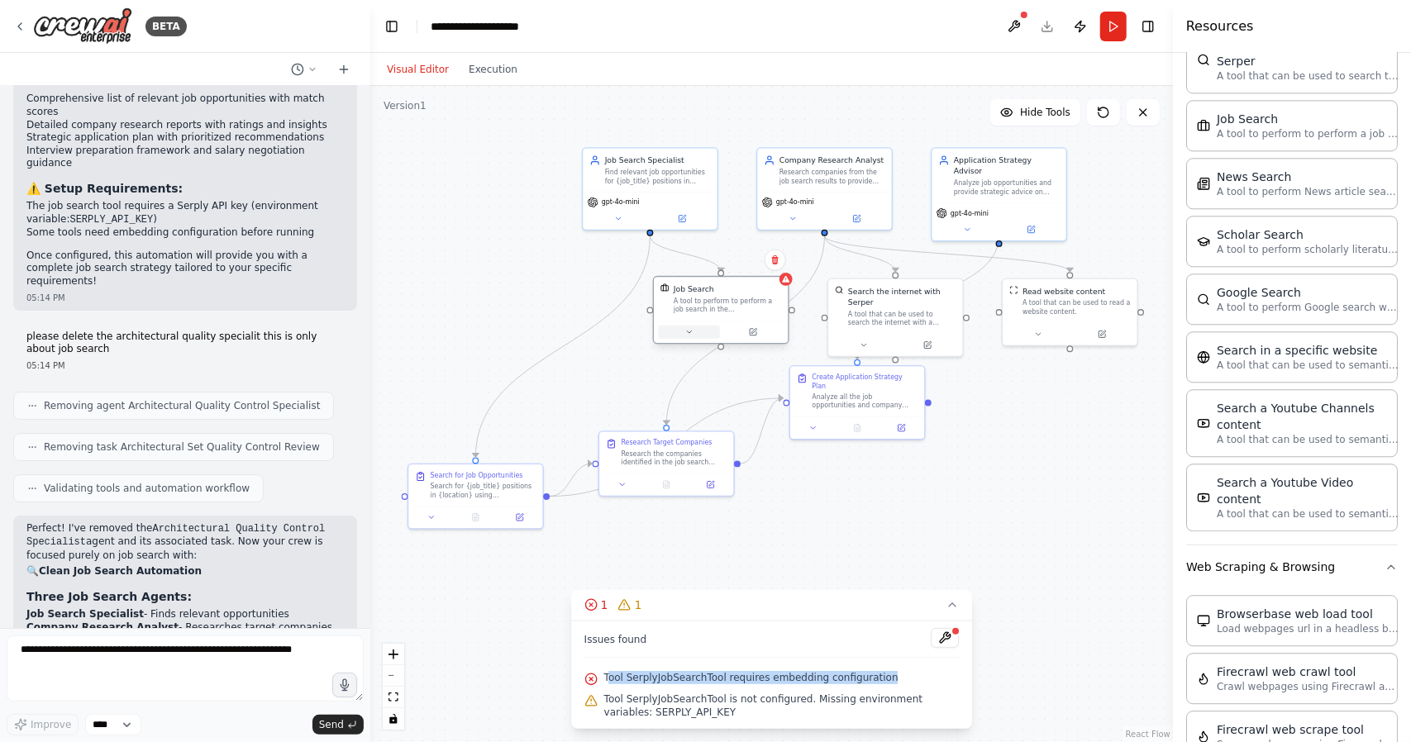
click at [693, 334] on icon at bounding box center [689, 332] width 9 height 9
click at [693, 339] on div at bounding box center [727, 332] width 134 height 22
click at [845, 525] on div ".deletable-edge-delete-btn { width: 20px; height: 20px; border: 0px solid #ffff…" at bounding box center [771, 414] width 803 height 656
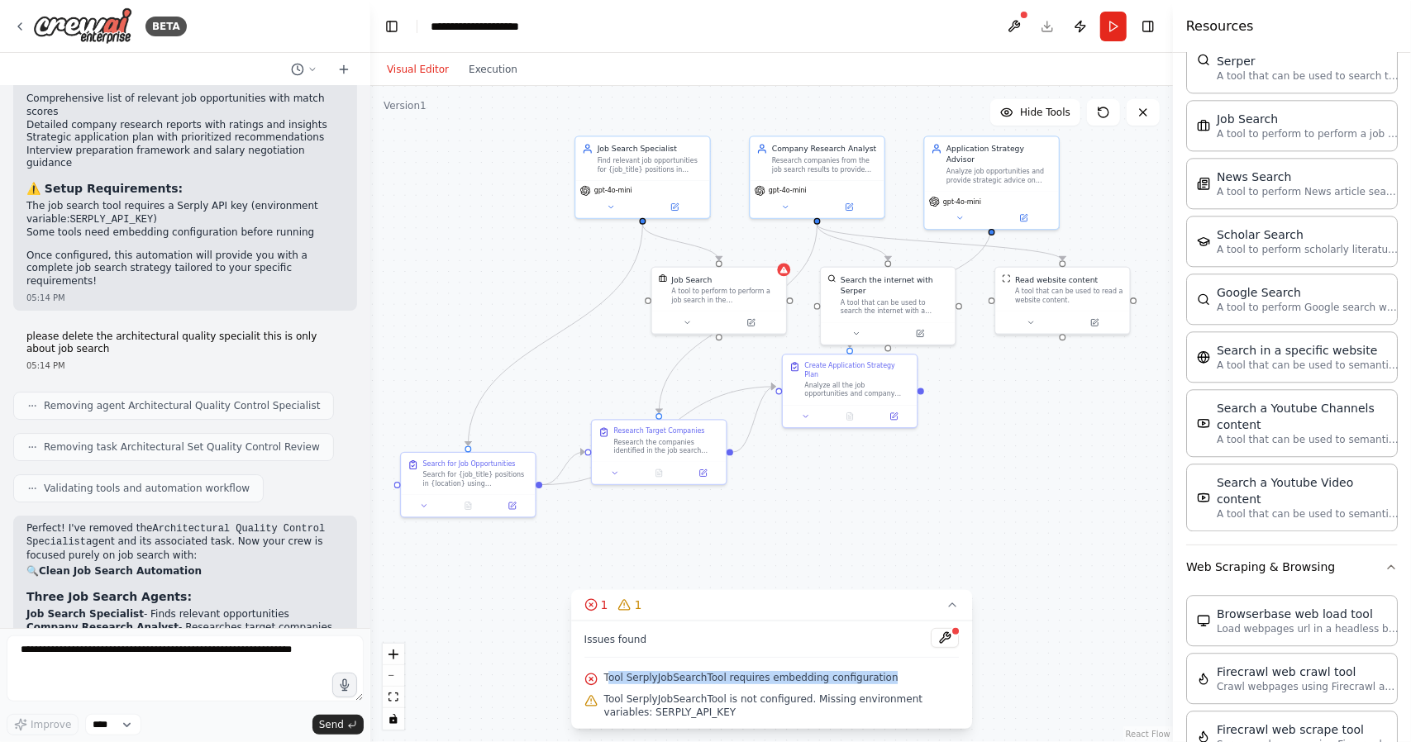
drag, startPoint x: 817, startPoint y: 465, endPoint x: 840, endPoint y: 461, distance: 23.7
click at [668, 324] on button at bounding box center [687, 320] width 62 height 13
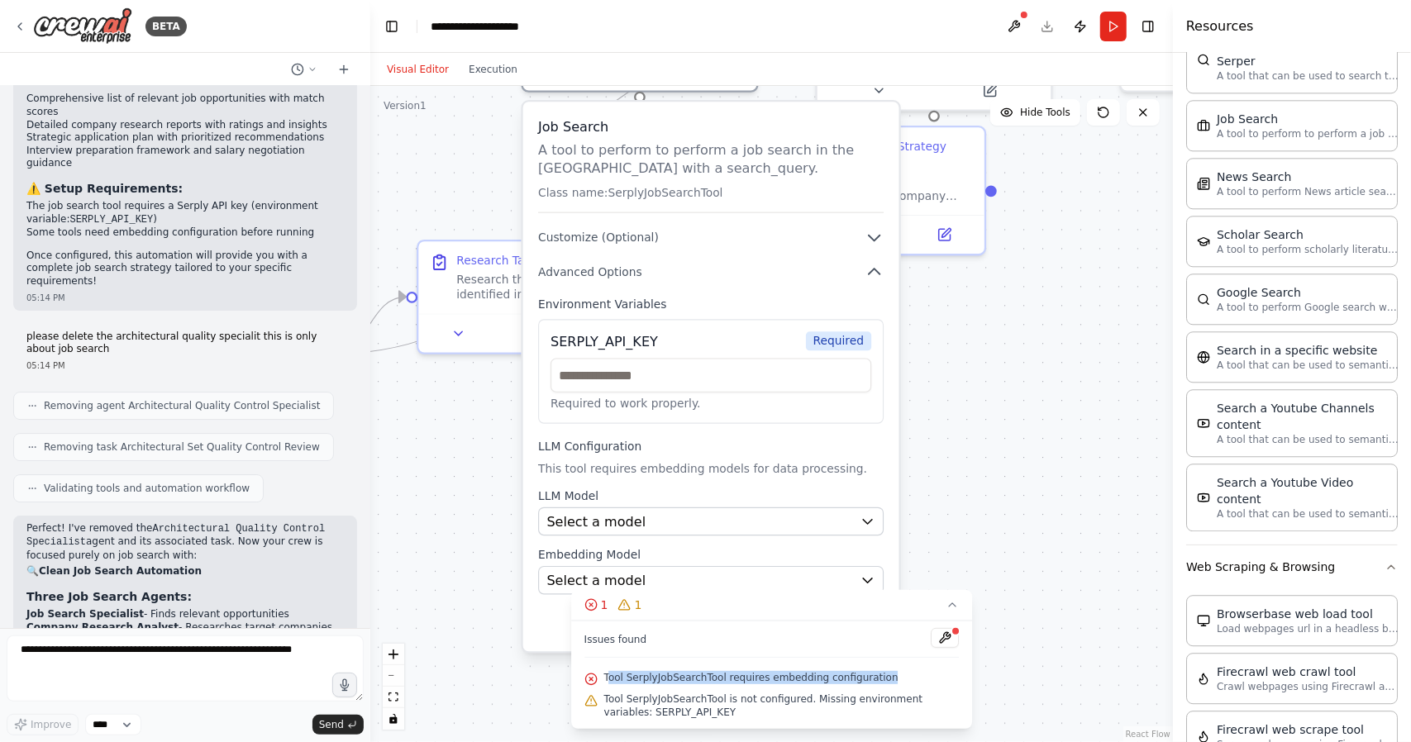
drag, startPoint x: 710, startPoint y: 448, endPoint x: 646, endPoint y: 321, distance: 142.7
click at [699, 383] on input "text" at bounding box center [711, 376] width 321 height 34
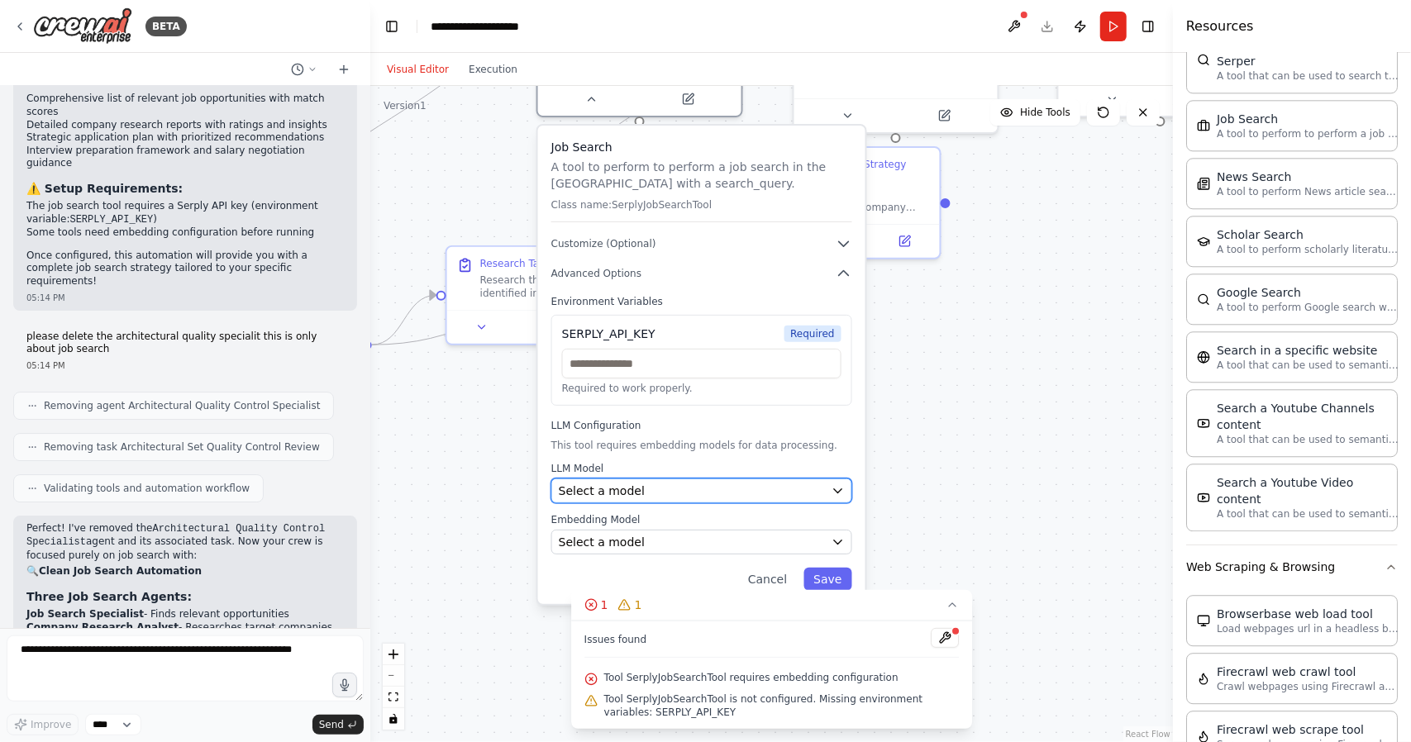
click at [629, 492] on span "Select a model" at bounding box center [602, 491] width 86 height 17
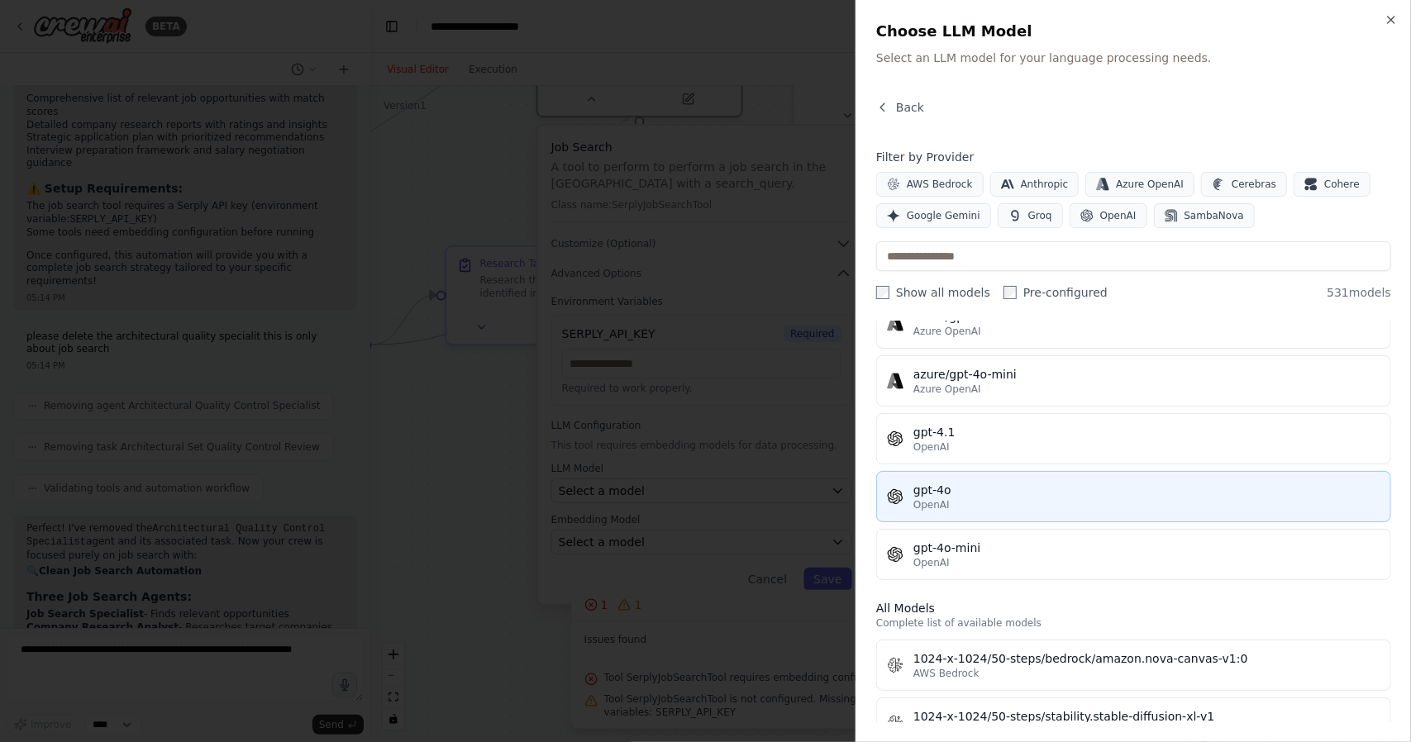
scroll to position [248, 0]
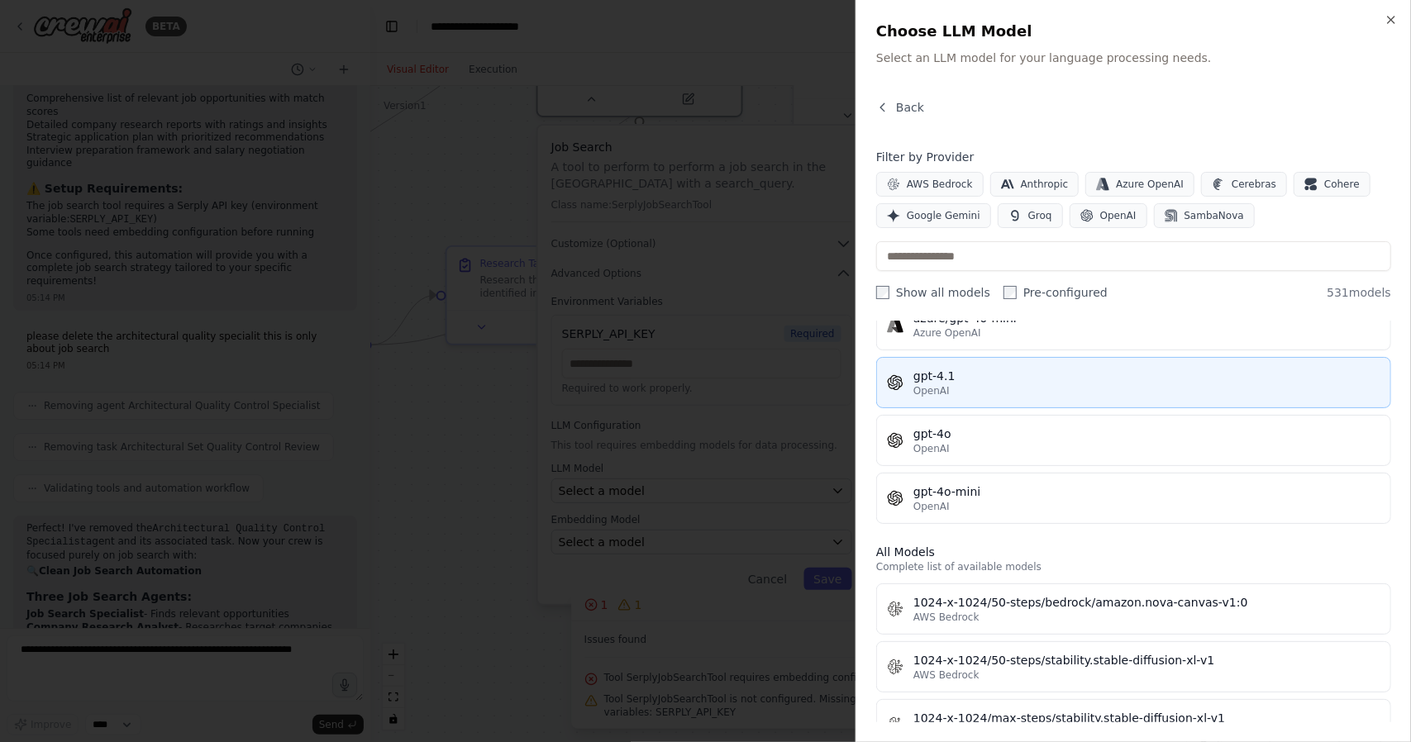
click at [949, 374] on div "gpt-4.1" at bounding box center [1147, 376] width 467 height 17
click at [661, 536] on div "Select a model" at bounding box center [692, 542] width 266 height 17
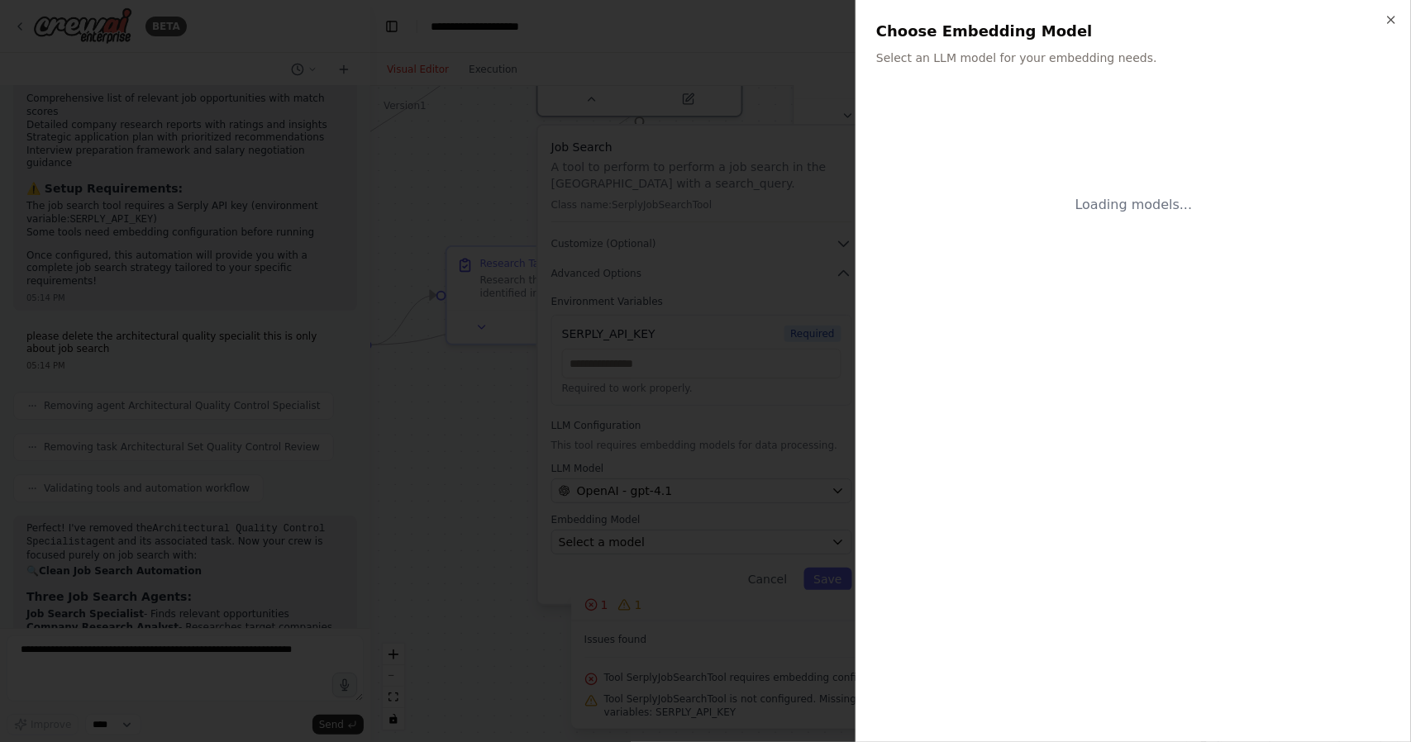
click at [661, 541] on div at bounding box center [705, 371] width 1411 height 742
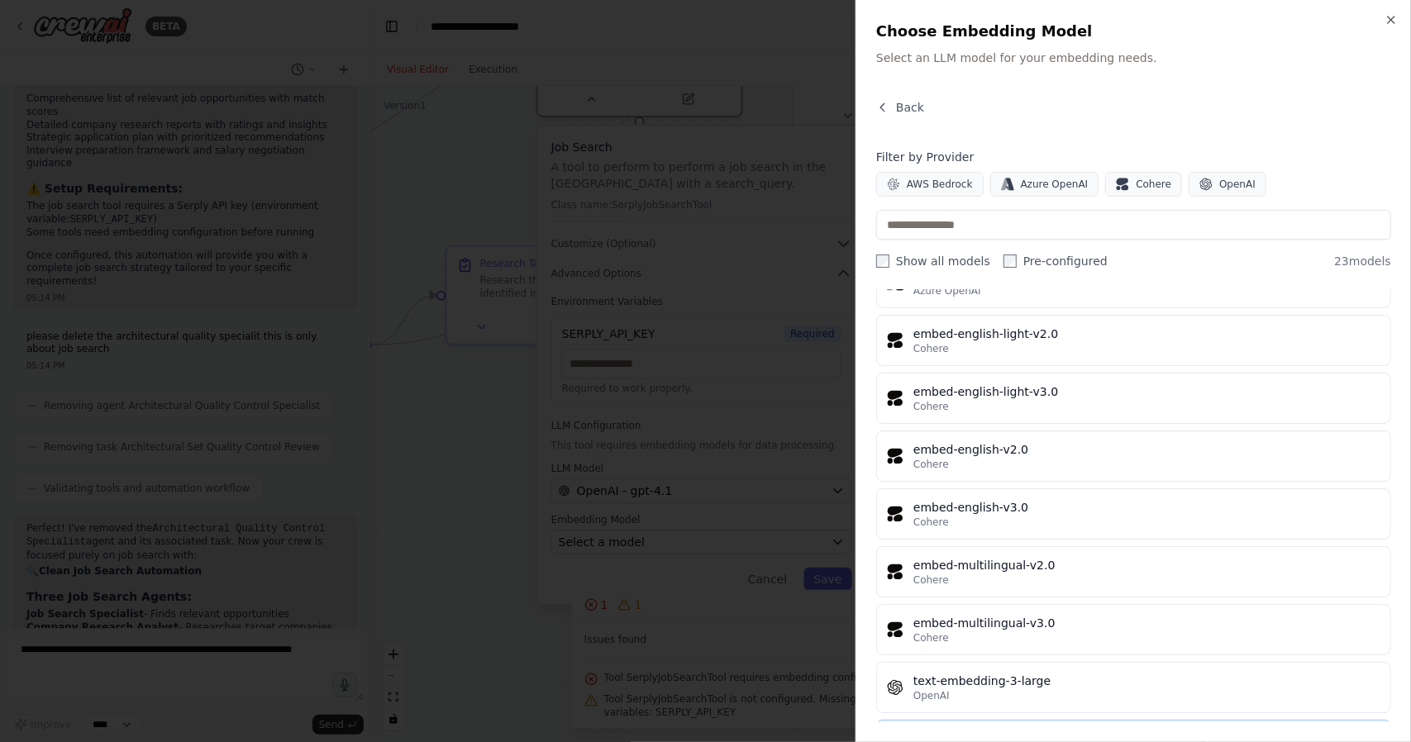
scroll to position [944, 0]
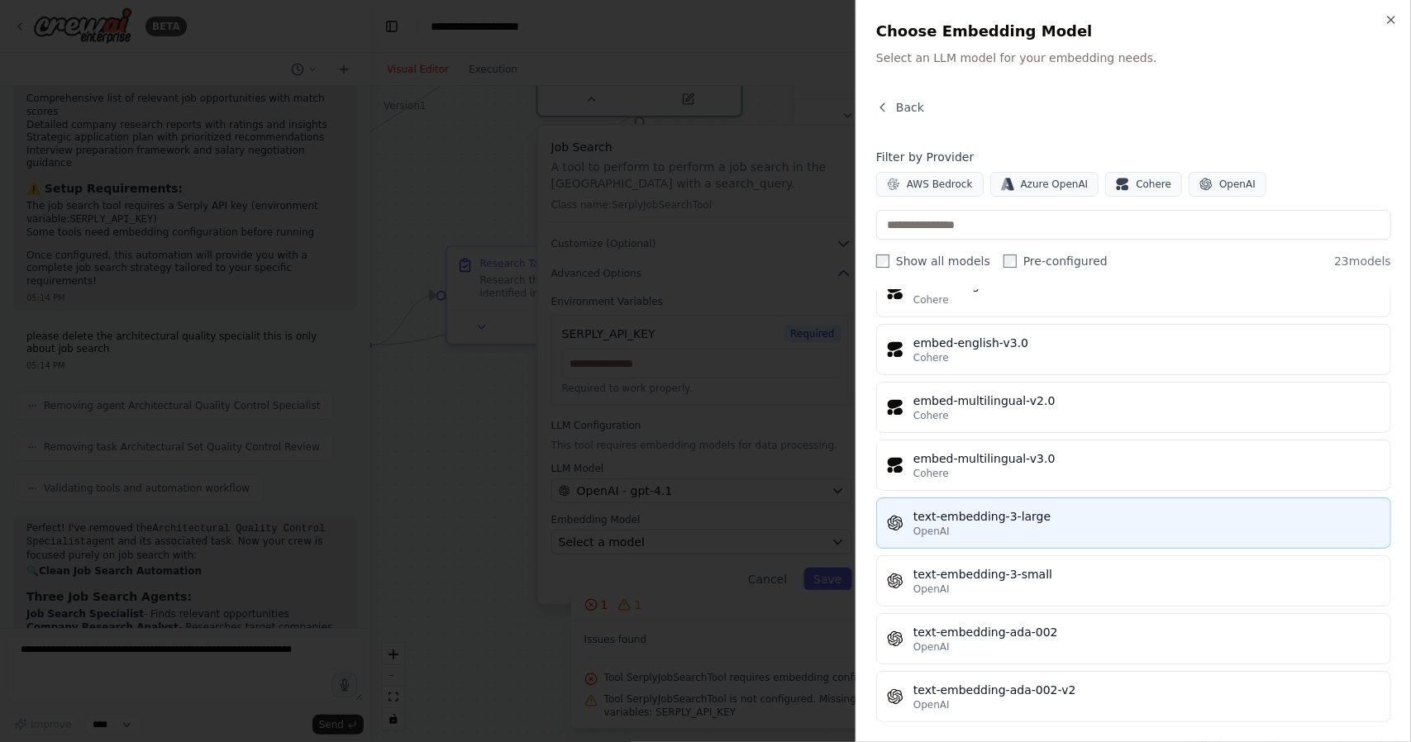
click at [969, 525] on div "OpenAI" at bounding box center [1147, 531] width 467 height 13
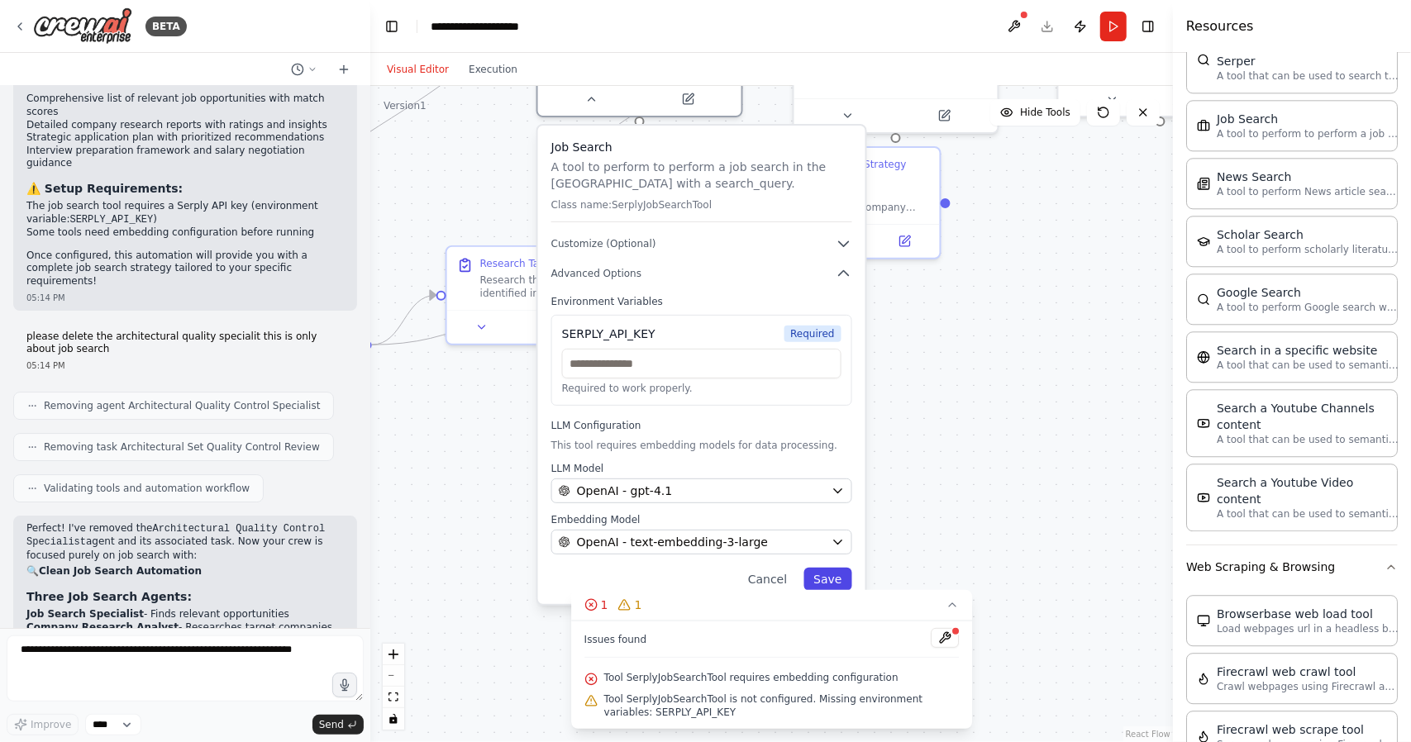
click at [836, 580] on button "Save" at bounding box center [828, 579] width 48 height 23
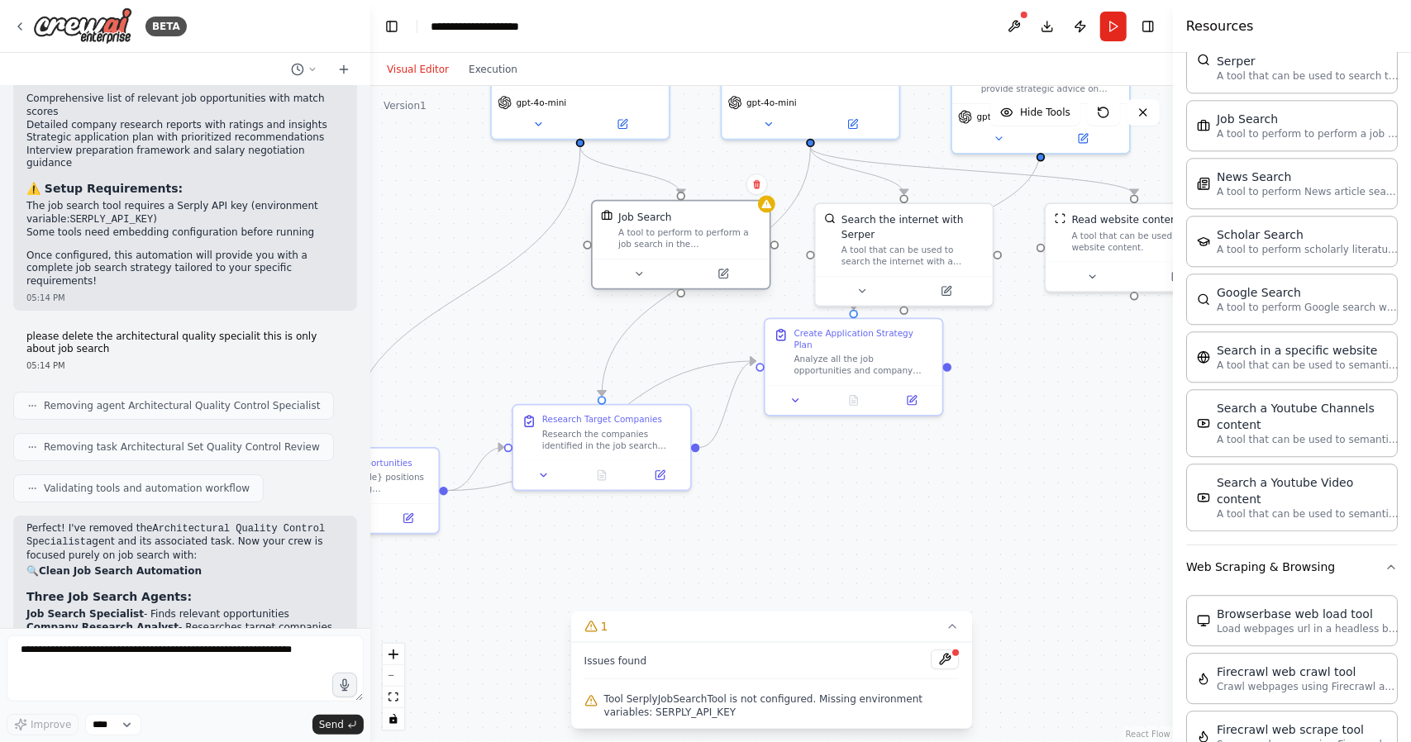
click at [713, 236] on div "A tool to perform to perform a job search in the [GEOGRAPHIC_DATA] with a searc…" at bounding box center [689, 238] width 142 height 23
click at [639, 279] on icon at bounding box center [639, 274] width 12 height 12
click at [640, 270] on icon at bounding box center [639, 274] width 12 height 12
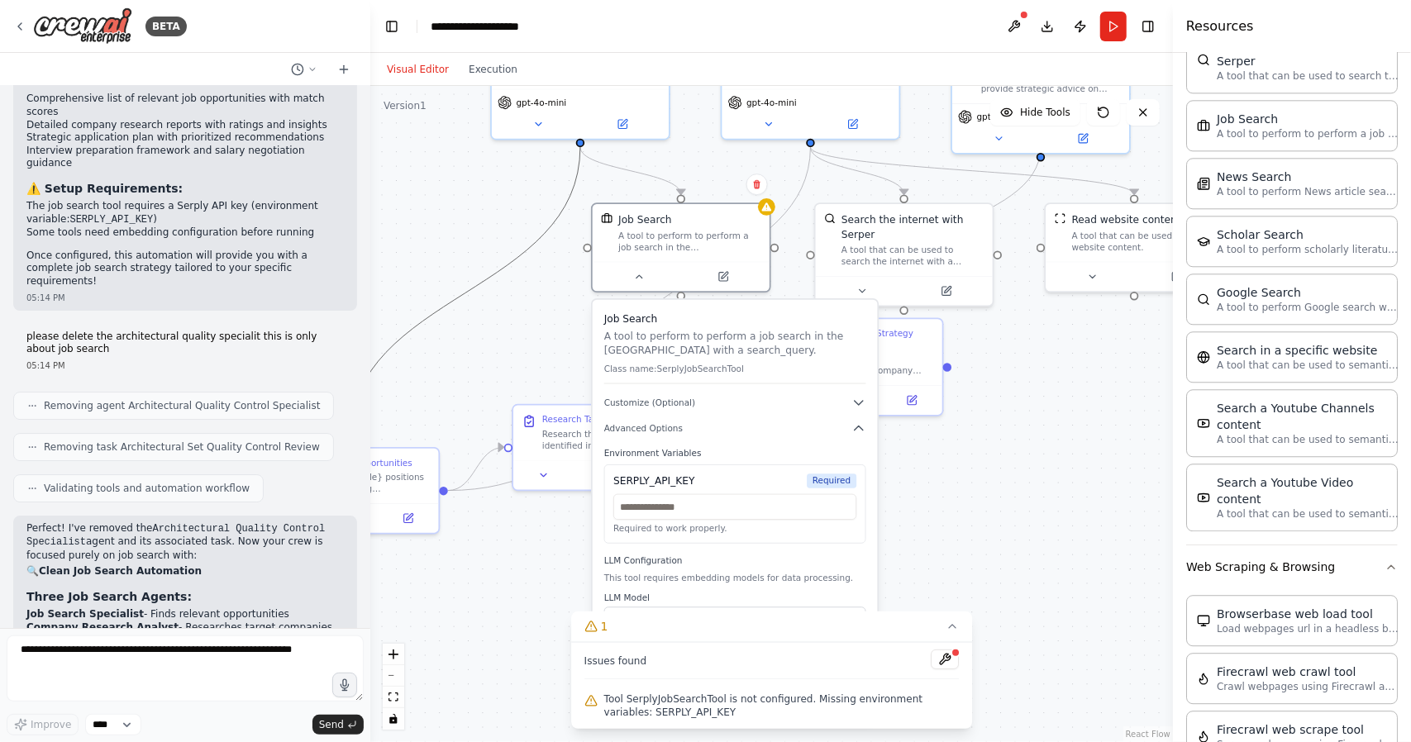
drag, startPoint x: 483, startPoint y: 282, endPoint x: 499, endPoint y: 254, distance: 32.6
click at [499, 254] on div ".deletable-edge-delete-btn { width: 20px; height: 20px; border: 0px solid #ffff…" at bounding box center [771, 414] width 803 height 656
click at [518, 323] on div ".deletable-edge-delete-btn { width: 20px; height: 20px; border: 0px solid #ffff…" at bounding box center [771, 414] width 803 height 656
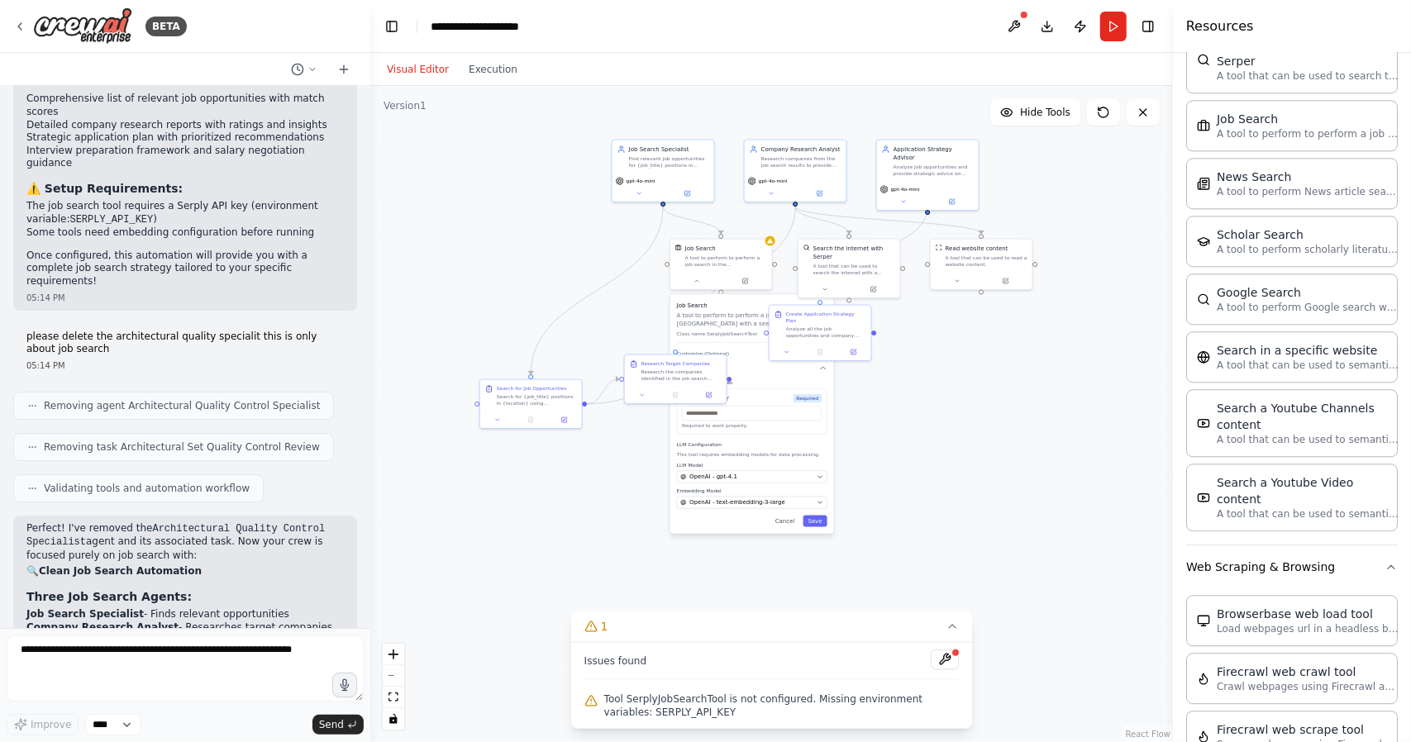
drag, startPoint x: 891, startPoint y: 446, endPoint x: 934, endPoint y: 485, distance: 58.0
click at [934, 485] on div ".deletable-edge-delete-btn { width: 20px; height: 20px; border: 0px solid #ffff…" at bounding box center [771, 414] width 803 height 656
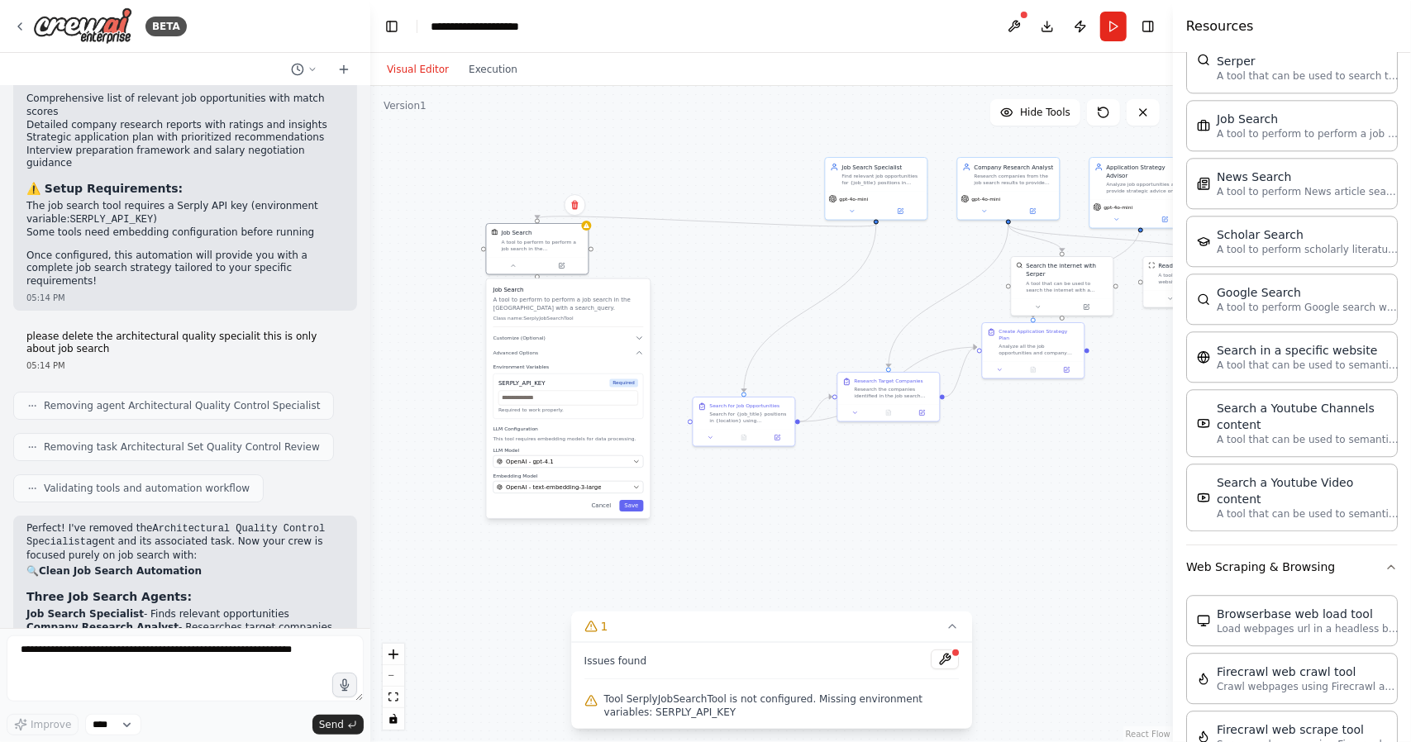
drag, startPoint x: 747, startPoint y: 356, endPoint x: 554, endPoint y: 317, distance: 197.3
click at [554, 319] on p "Class name: SerplyJobSearchTool" at bounding box center [569, 319] width 150 height 7
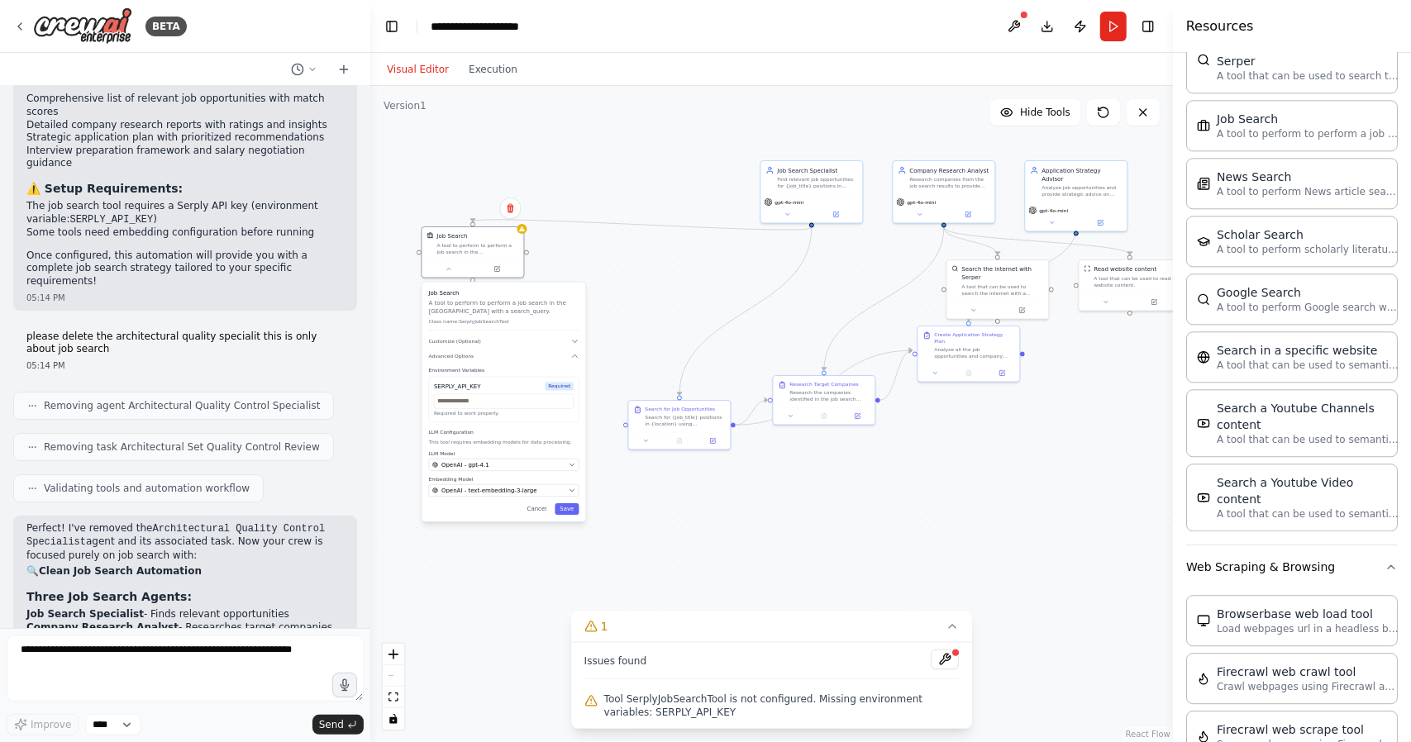
drag, startPoint x: 695, startPoint y: 278, endPoint x: 661, endPoint y: 295, distance: 38.8
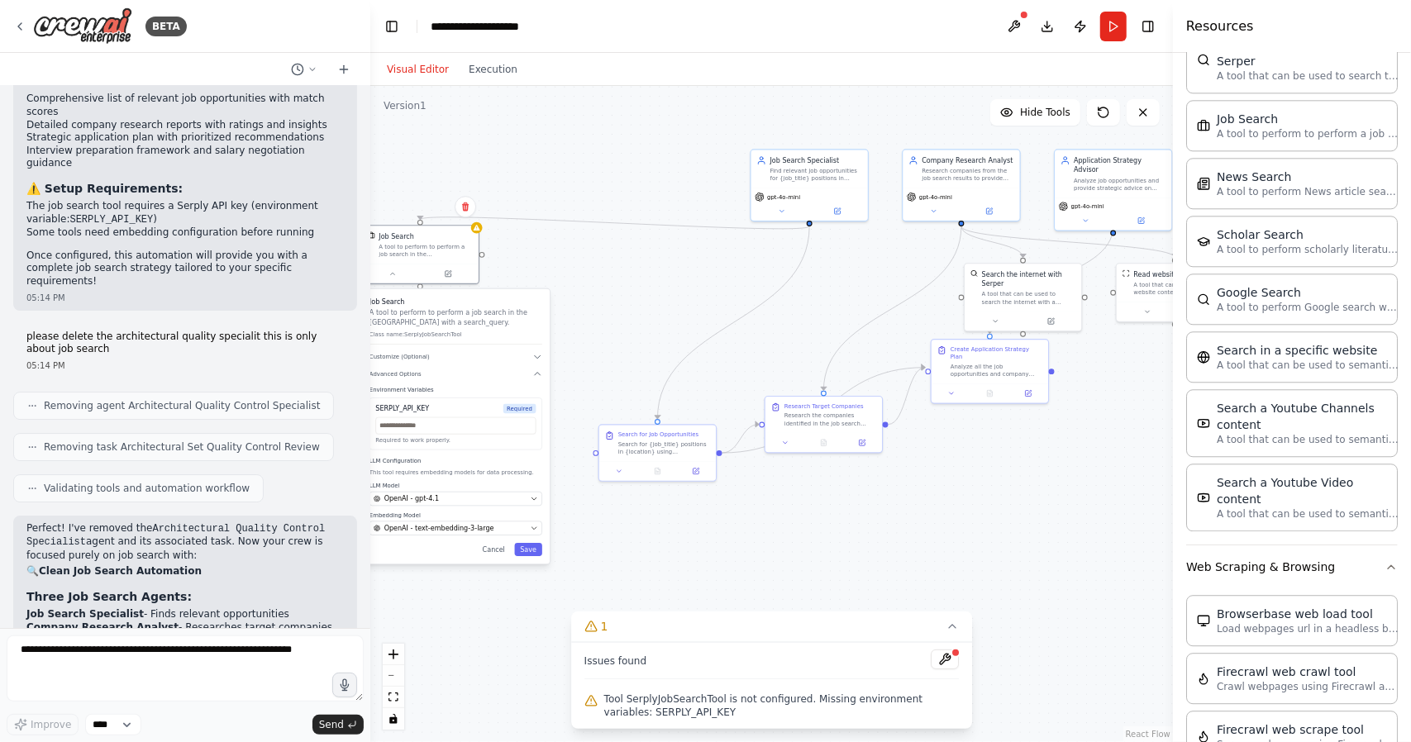
drag, startPoint x: 683, startPoint y: 298, endPoint x: 671, endPoint y: 298, distance: 11.6
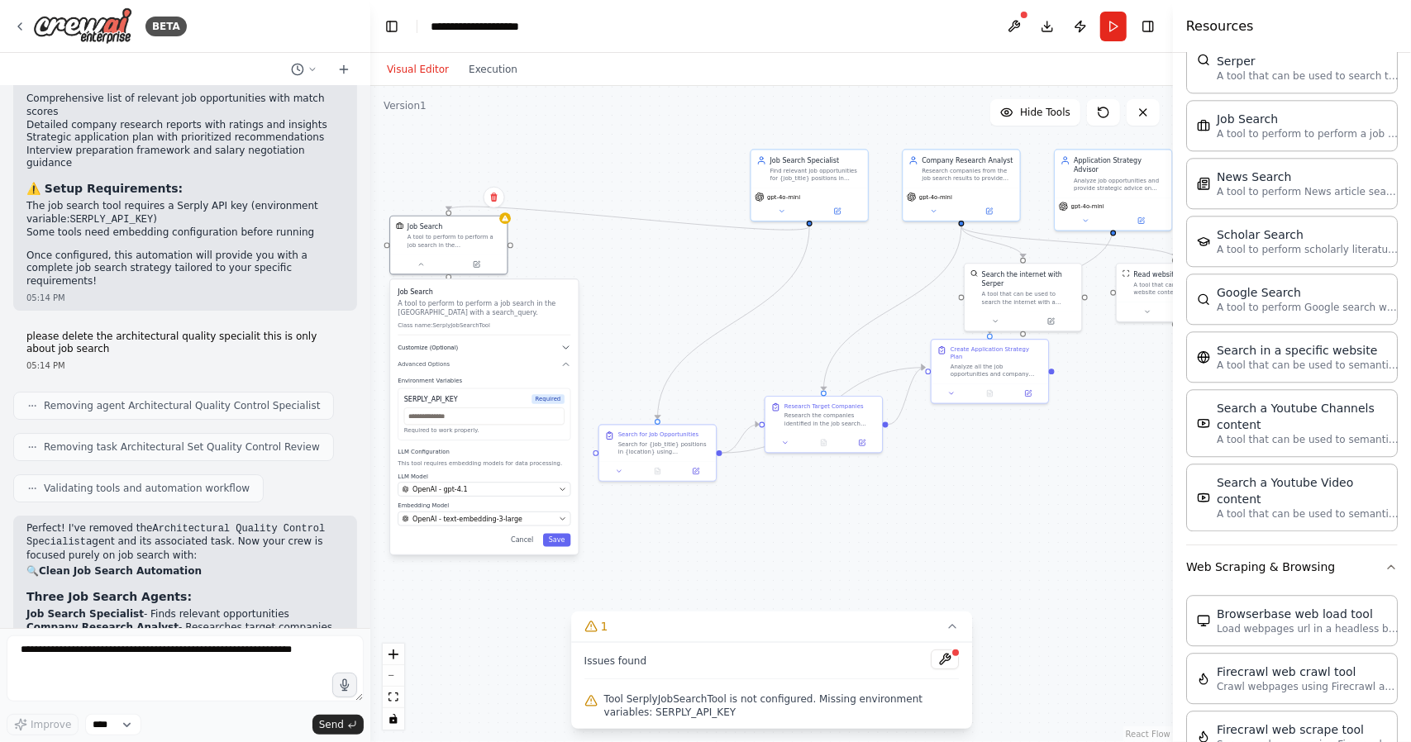
drag, startPoint x: 553, startPoint y: 358, endPoint x: 562, endPoint y: 347, distance: 14.1
click at [562, 347] on button "Customize (Optional)" at bounding box center [484, 347] width 173 height 9
drag, startPoint x: 676, startPoint y: 461, endPoint x: 679, endPoint y: 471, distance: 10.2
click at [680, 472] on div "Search for Job Opportunities Search for {job_title} positions in {location} usi…" at bounding box center [677, 460] width 119 height 57
drag, startPoint x: 513, startPoint y: 365, endPoint x: 538, endPoint y: 366, distance: 25.7
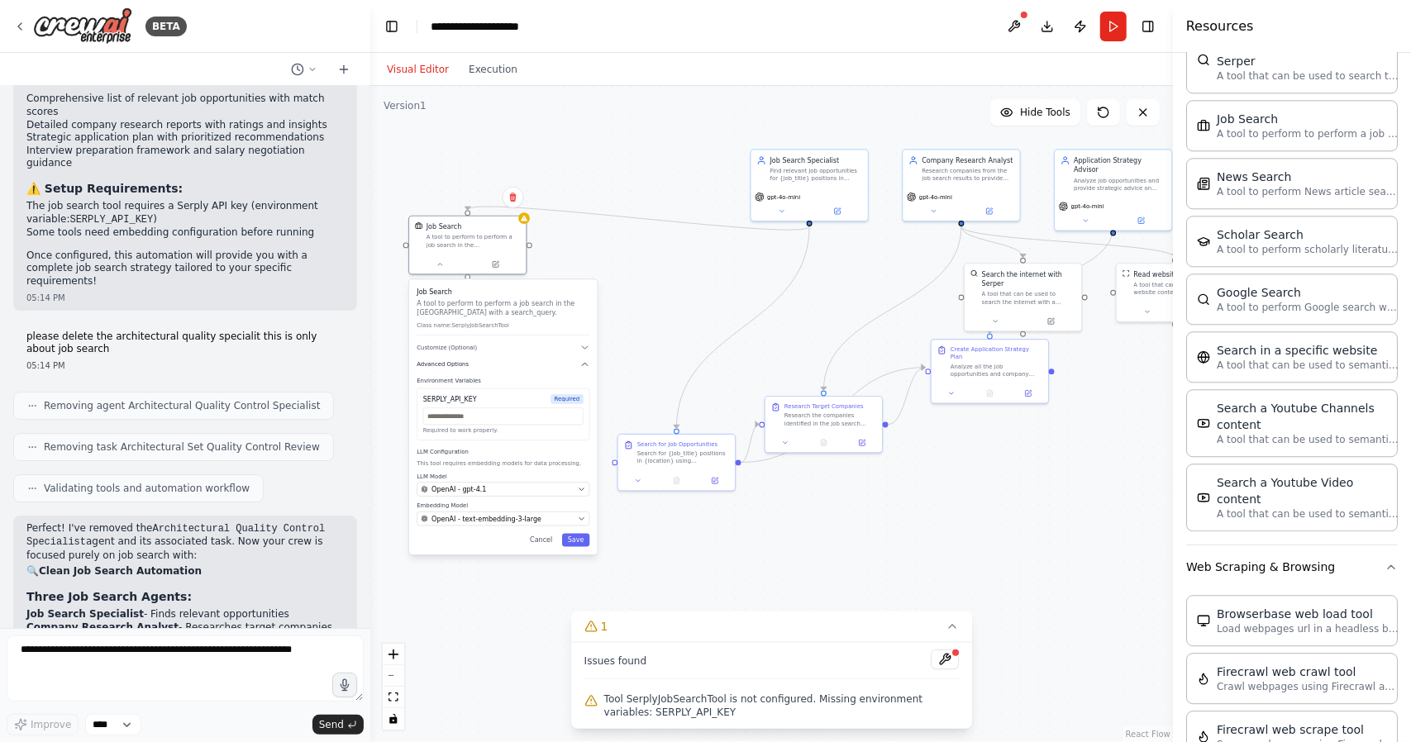
click at [536, 366] on button "Advanced Options" at bounding box center [503, 364] width 173 height 9
drag, startPoint x: 892, startPoint y: 355, endPoint x: 718, endPoint y: 256, distance: 200.3
click at [718, 253] on div ".deletable-edge-delete-btn { width: 20px; height: 20px; border: 0px solid #ffff…" at bounding box center [771, 414] width 803 height 656
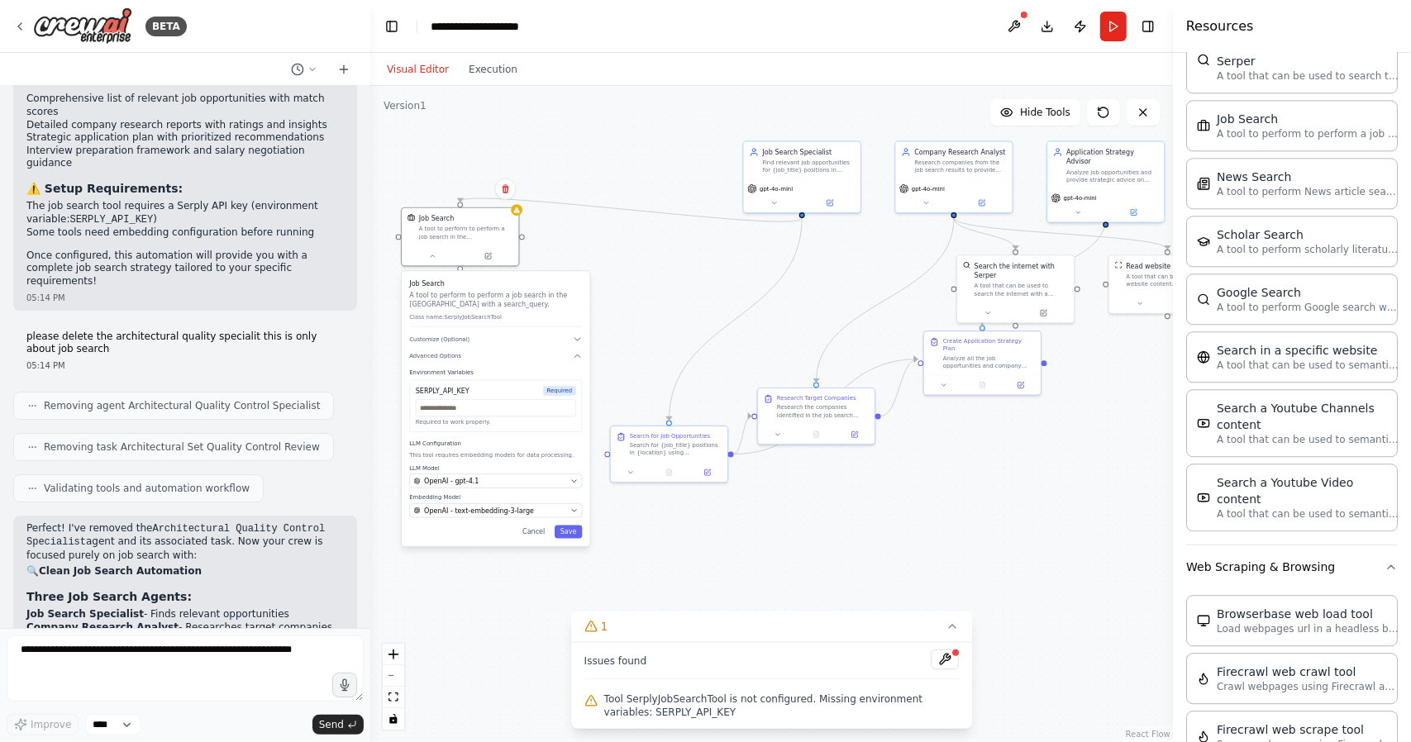
drag, startPoint x: 708, startPoint y: 271, endPoint x: 698, endPoint y: 265, distance: 11.5
click at [696, 265] on div ".deletable-edge-delete-btn { width: 20px; height: 20px; border: 0px solid #ffff…" at bounding box center [771, 414] width 803 height 656
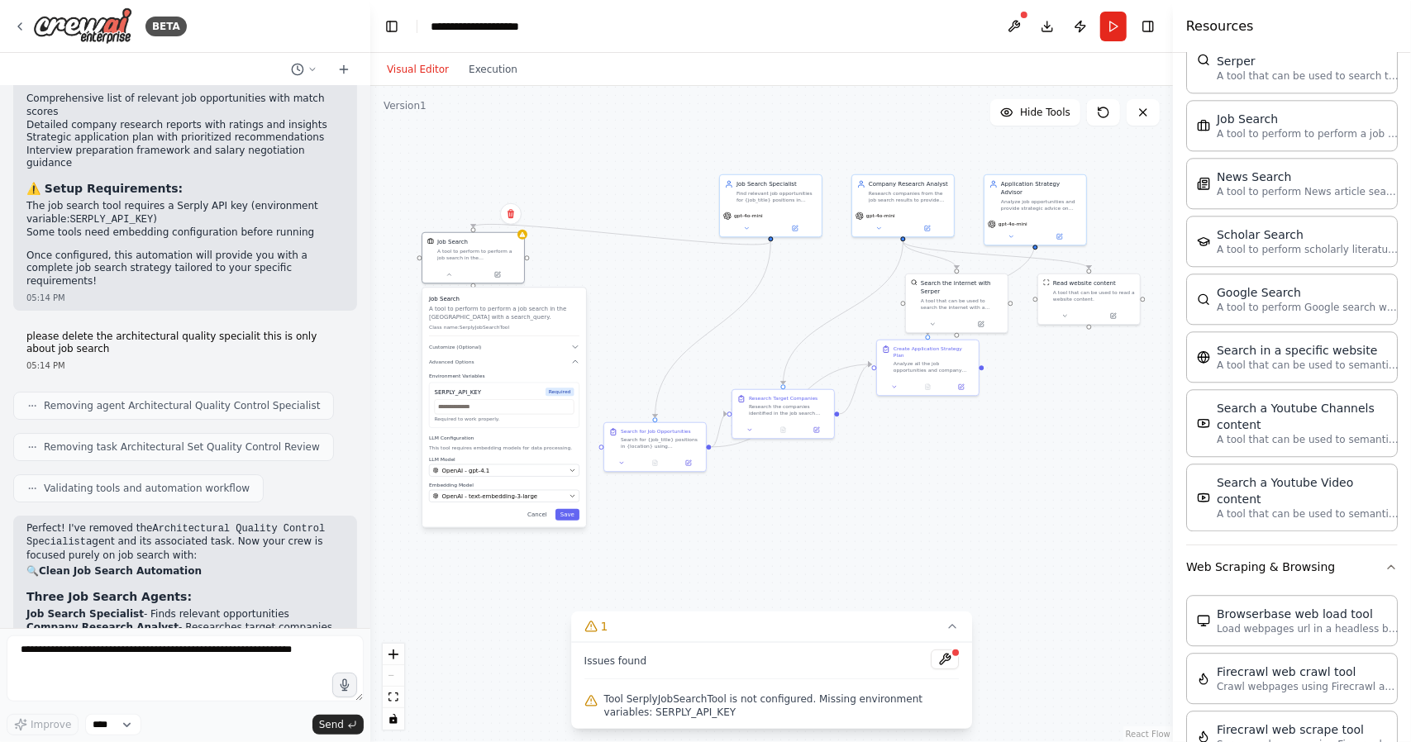
drag, startPoint x: 681, startPoint y: 297, endPoint x: 691, endPoint y: 305, distance: 12.9
click at [711, 307] on div ".deletable-edge-delete-btn { width: 20px; height: 20px; border: 0px solid #ffff…" at bounding box center [771, 414] width 803 height 656
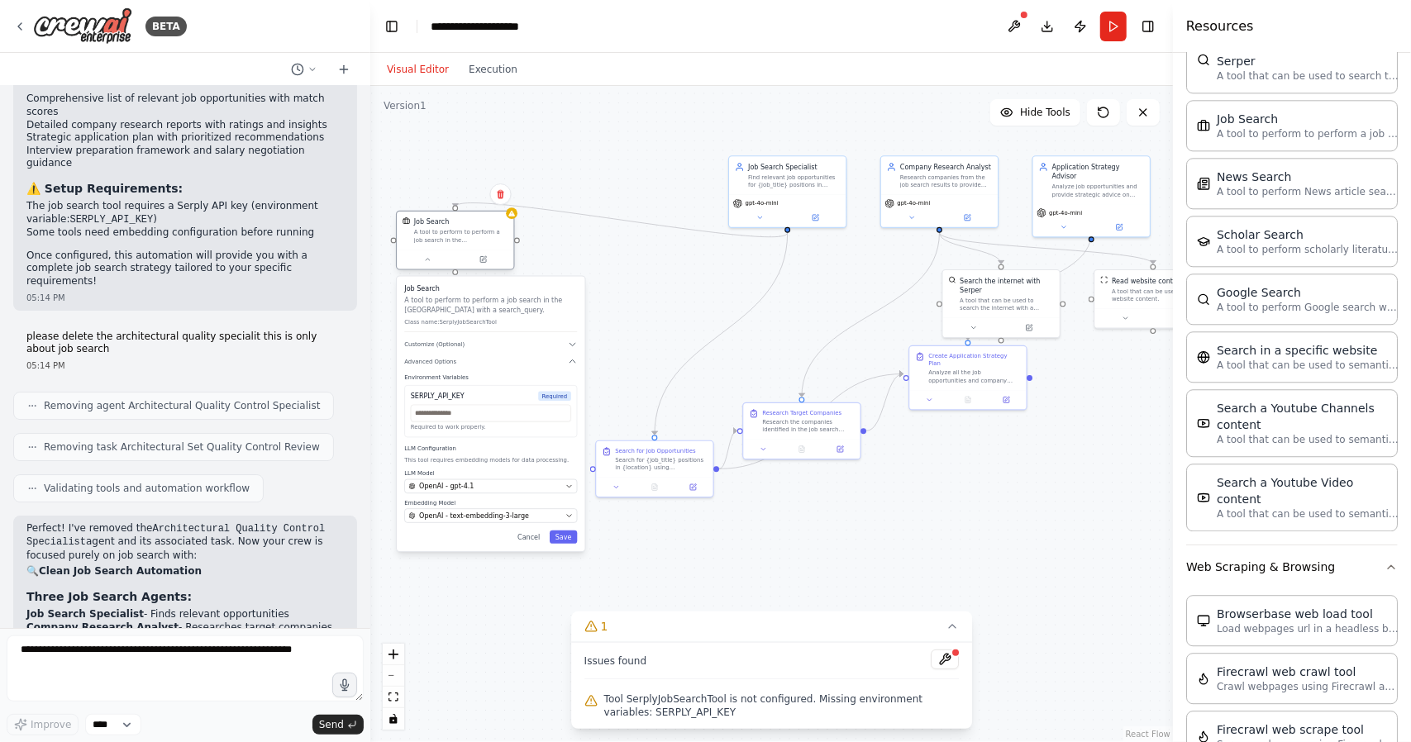
click at [456, 244] on div "Job Search A tool to perform to perform a job search in the [GEOGRAPHIC_DATA] w…" at bounding box center [455, 231] width 117 height 38
click at [529, 538] on button "Cancel" at bounding box center [529, 537] width 34 height 13
drag, startPoint x: 454, startPoint y: 242, endPoint x: 461, endPoint y: 260, distance: 19.4
click at [453, 252] on div "A tool to perform to perform a job search in the [GEOGRAPHIC_DATA] with a searc…" at bounding box center [461, 245] width 94 height 15
click at [571, 549] on button "Save" at bounding box center [564, 546] width 28 height 13
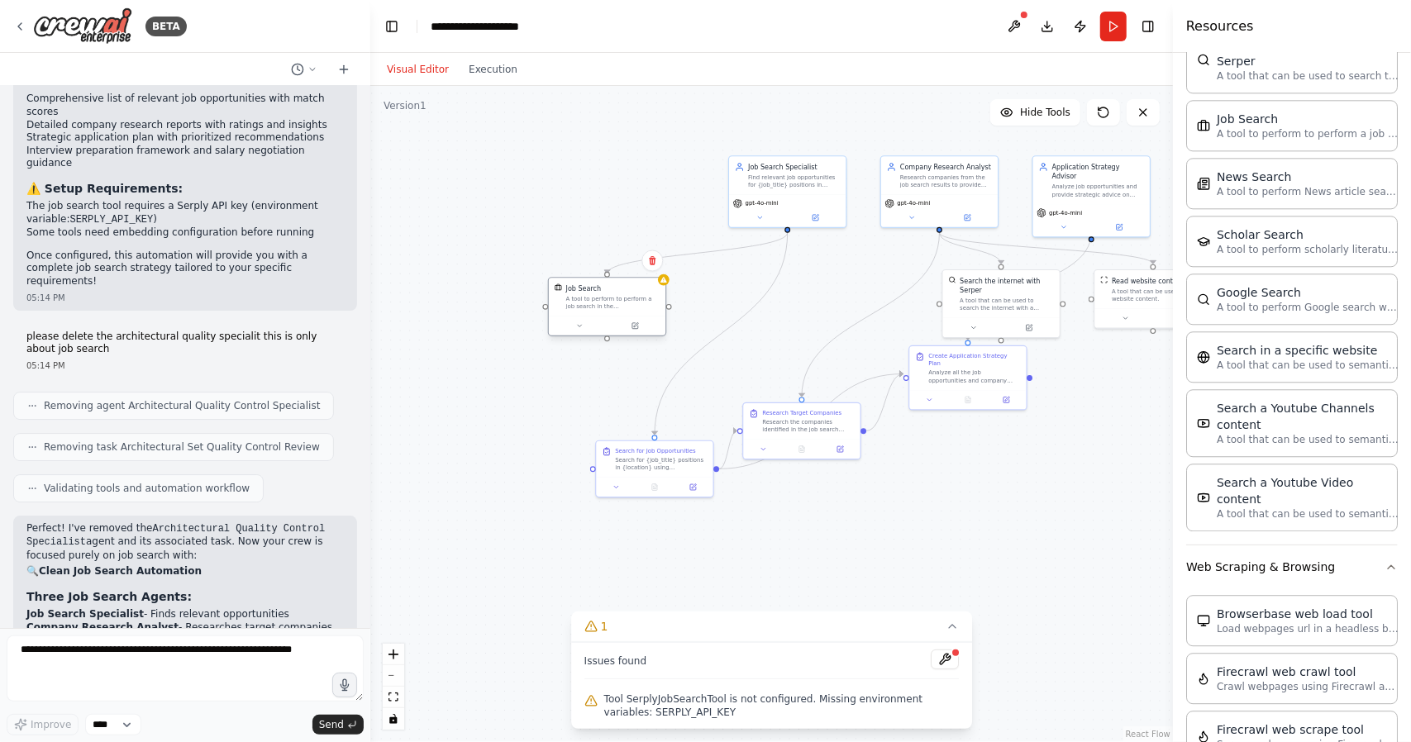
drag, startPoint x: 504, startPoint y: 260, endPoint x: 591, endPoint y: 297, distance: 94.9
click at [591, 297] on div "A tool to perform to perform a job search in the [GEOGRAPHIC_DATA] with a searc…" at bounding box center [613, 302] width 94 height 15
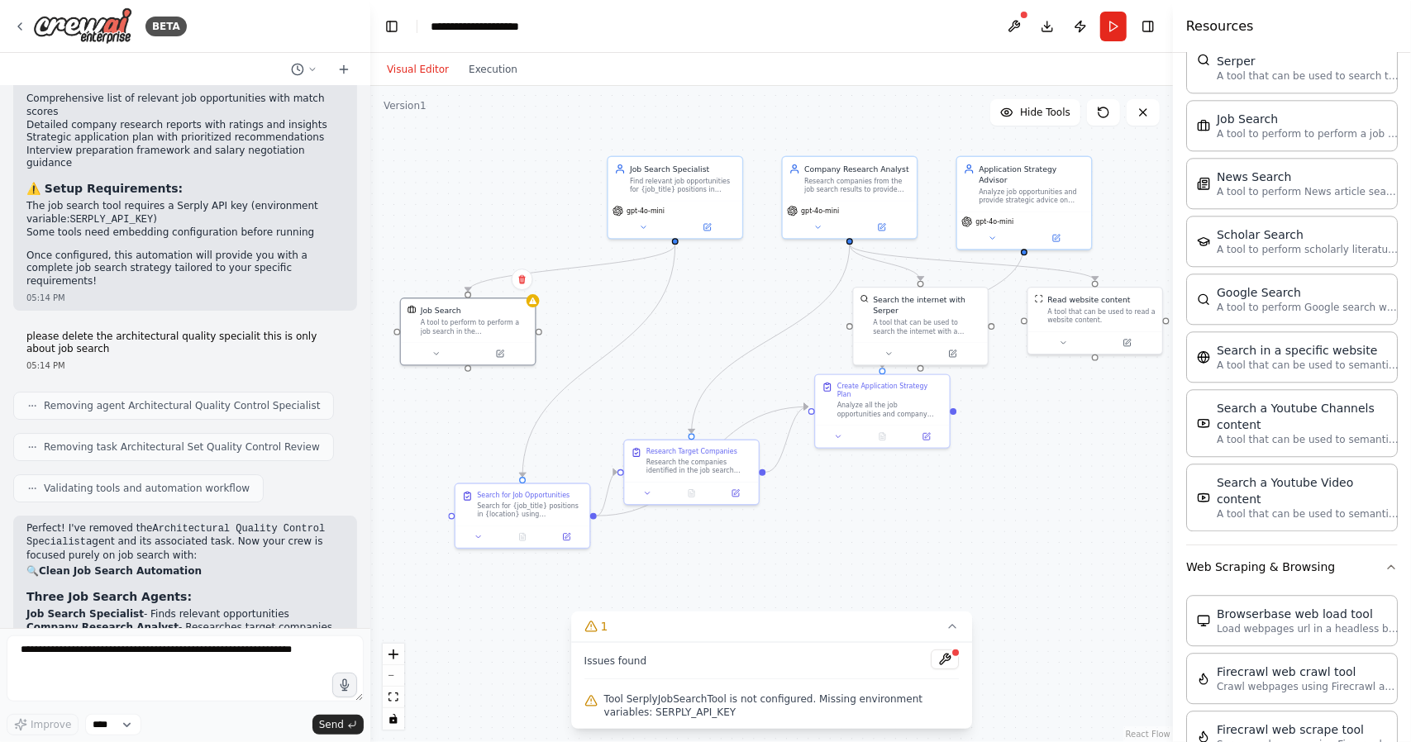
click at [738, 303] on div ".deletable-edge-delete-btn { width: 20px; height: 20px; border: 0px solid #ffff…" at bounding box center [771, 414] width 803 height 656
click at [512, 512] on div "Search for {job_title} positions in {location} using comprehensive search strat…" at bounding box center [530, 507] width 106 height 17
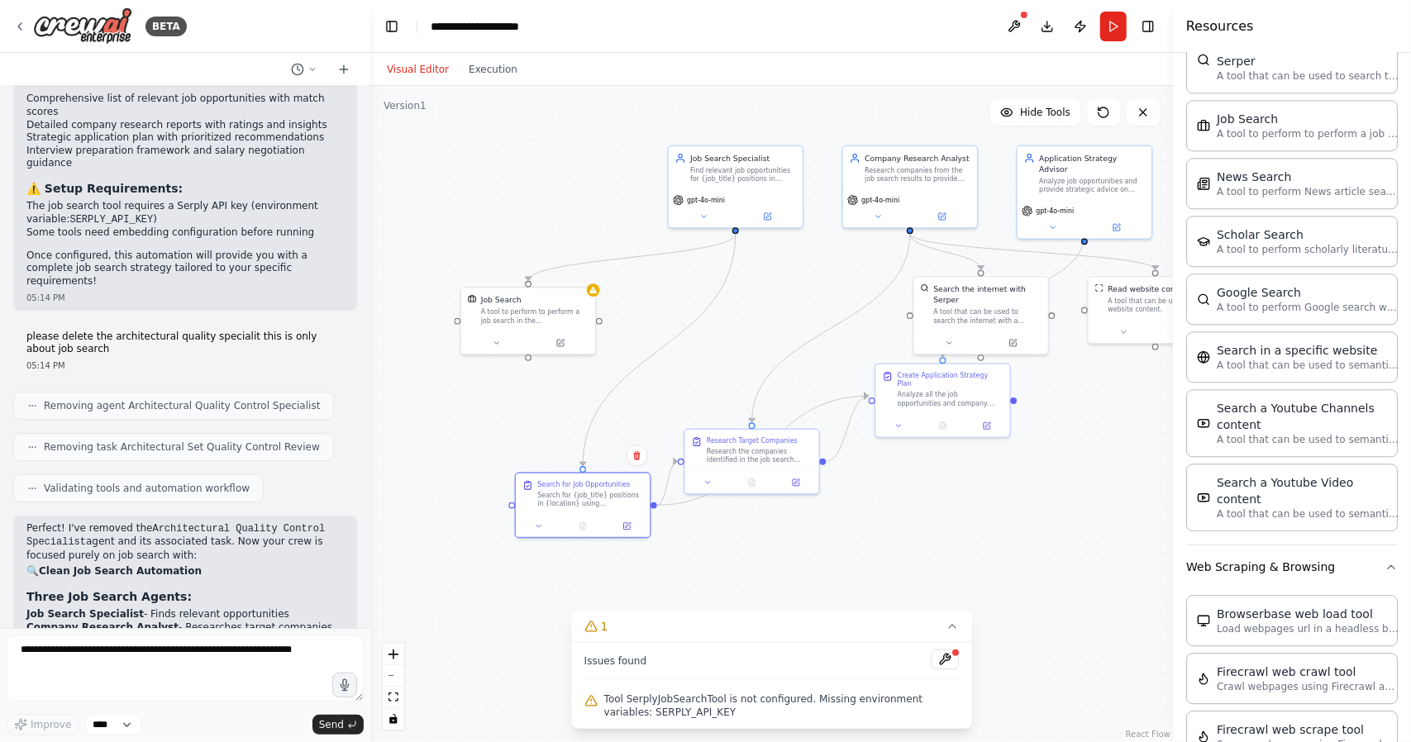
drag, startPoint x: 457, startPoint y: 438, endPoint x: 520, endPoint y: 422, distance: 64.8
click at [518, 418] on div ".deletable-edge-delete-btn { width: 20px; height: 20px; border: 0px solid #ffff…" at bounding box center [771, 414] width 803 height 656
